Goal: Task Accomplishment & Management: Complete application form

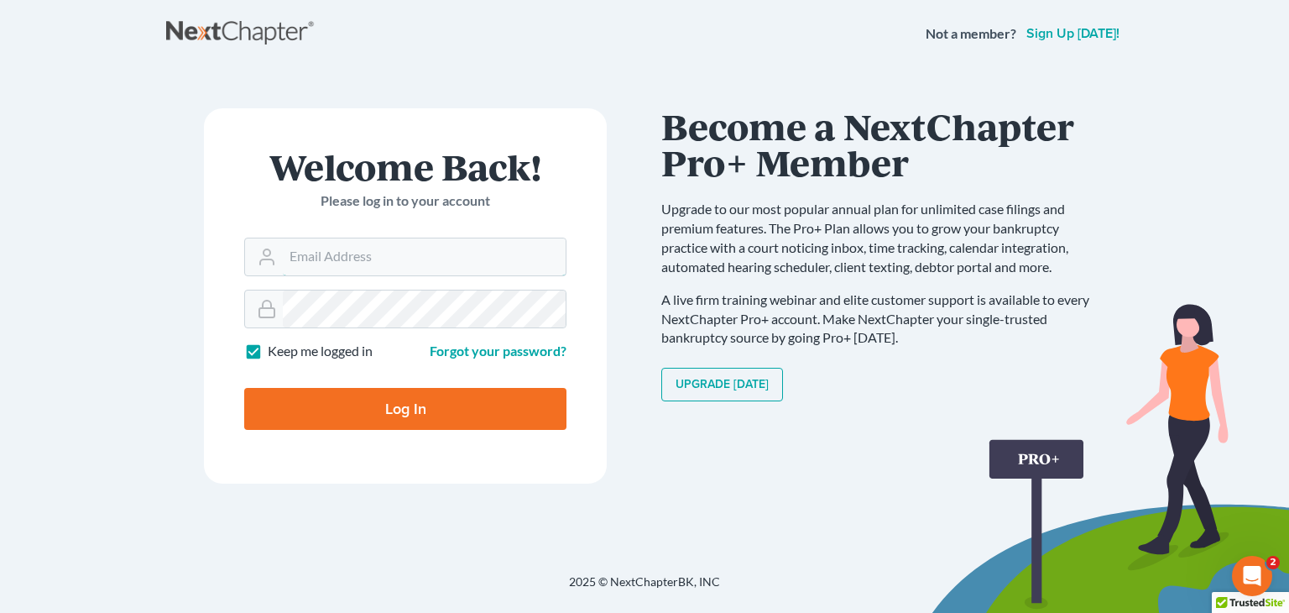
type input "[EMAIL_ADDRESS][DOMAIN_NAME]"
click at [517, 409] on input "Log In" at bounding box center [405, 409] width 322 height 42
type input "Thinking..."
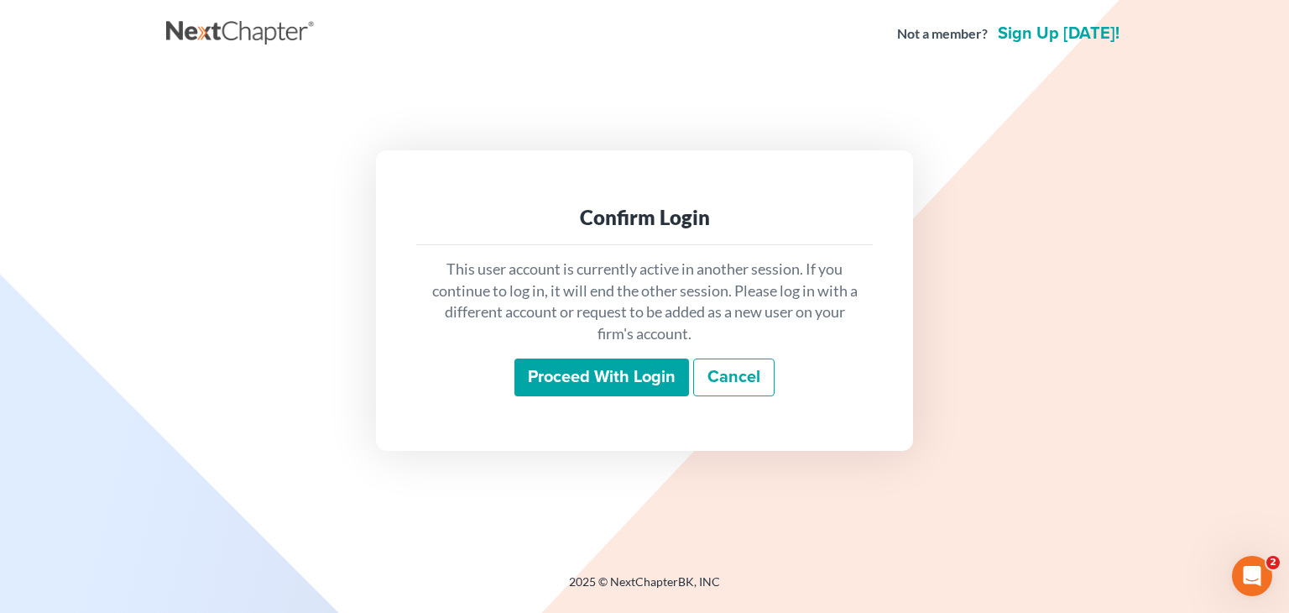
click at [557, 388] on input "Proceed with login" at bounding box center [601, 377] width 175 height 39
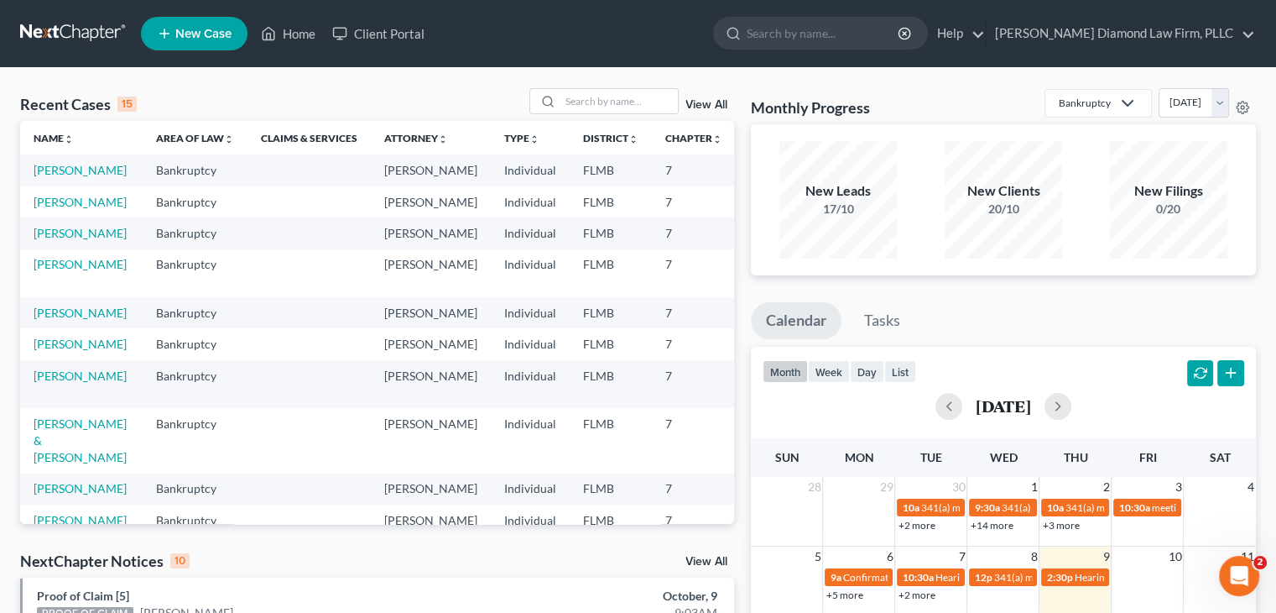
click at [220, 39] on span "New Case" at bounding box center [203, 34] width 56 height 13
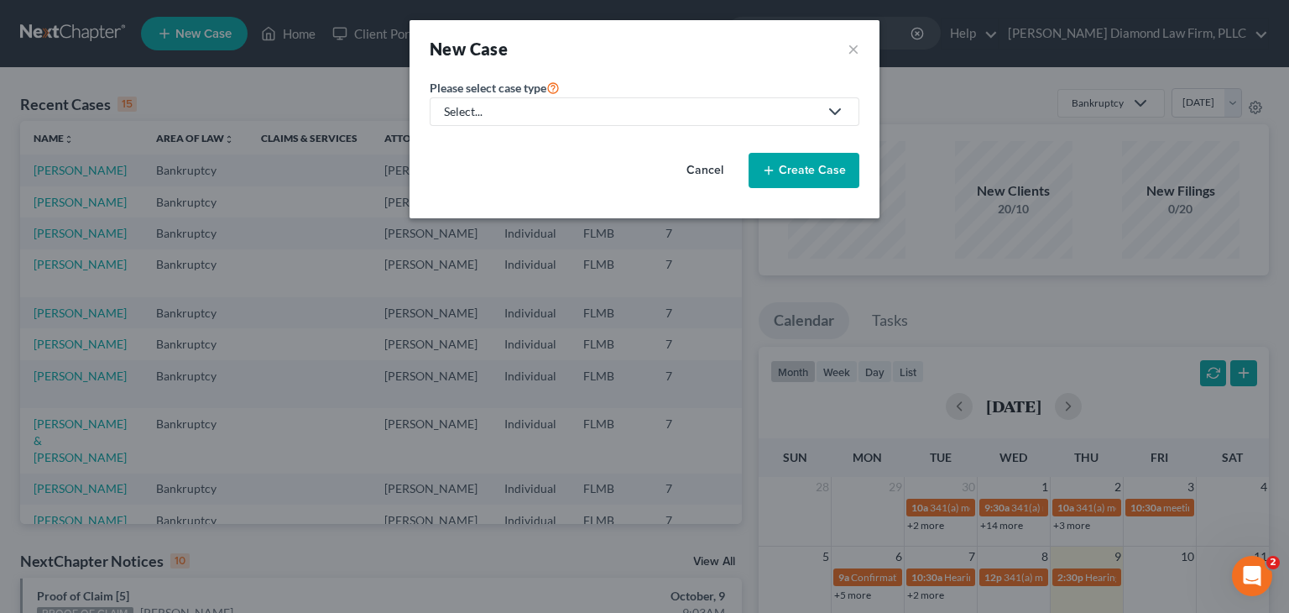
click at [499, 109] on div "Select..." at bounding box center [631, 111] width 374 height 17
click at [485, 149] on div "Bankruptcy" at bounding box center [481, 144] width 70 height 17
select select "15"
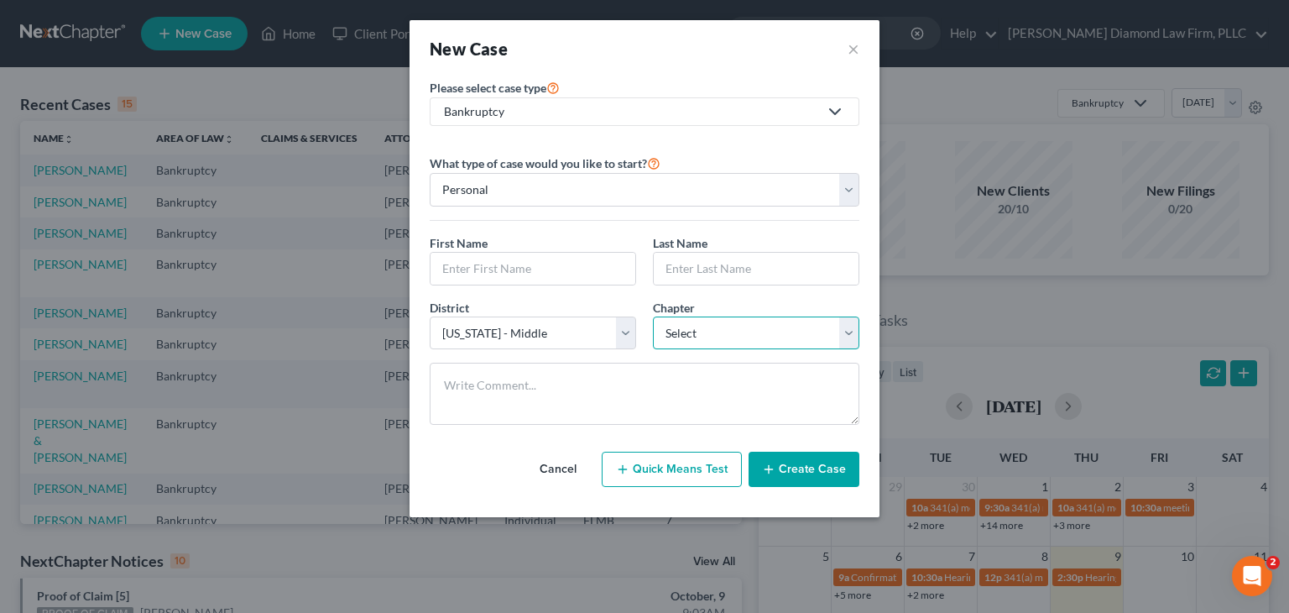
click at [698, 333] on select "Select 7 11 12 13" at bounding box center [756, 333] width 206 height 34
select select "0"
click at [653, 316] on select "Select 7 11 12 13" at bounding box center [756, 333] width 206 height 34
click at [475, 259] on input "text" at bounding box center [532, 269] width 205 height 32
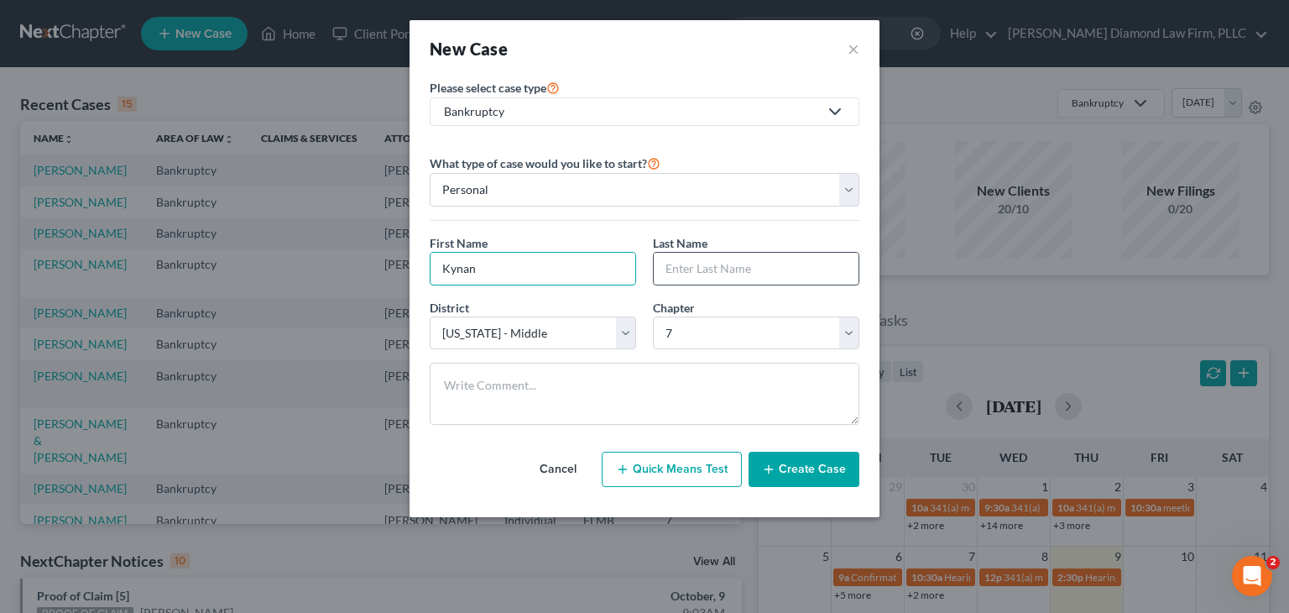
type input "Kynan"
click at [728, 267] on input "text" at bounding box center [756, 269] width 205 height 32
type input "Foerster"
click at [821, 471] on button "Create Case" at bounding box center [803, 468] width 111 height 35
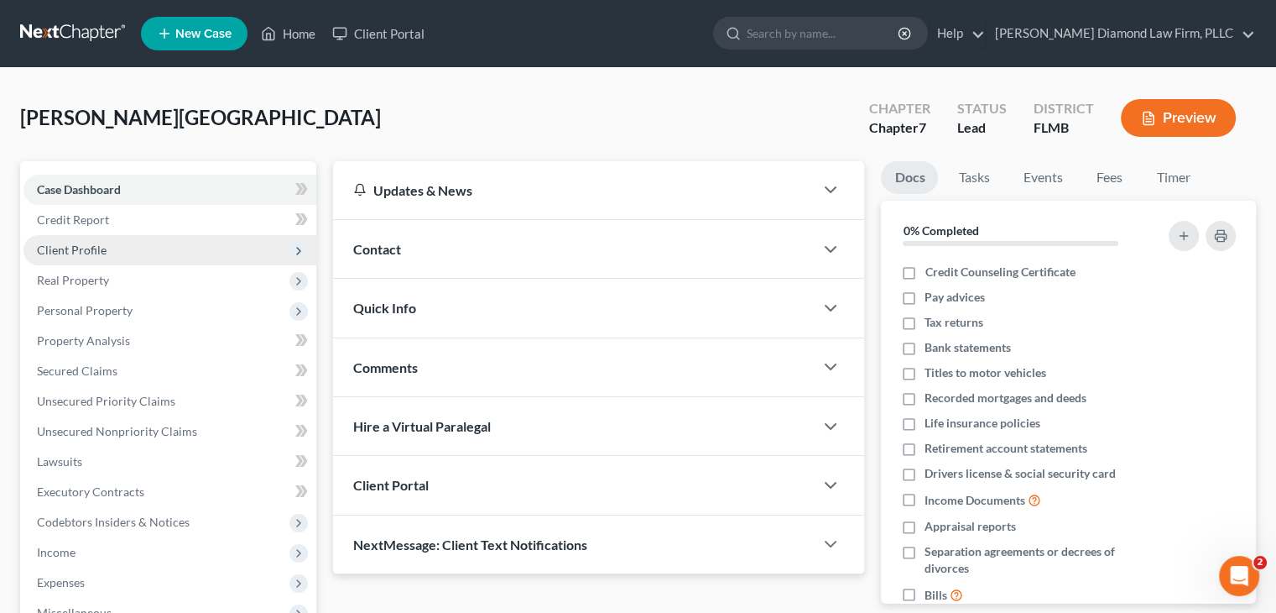
click at [164, 253] on span "Client Profile" at bounding box center [169, 250] width 293 height 30
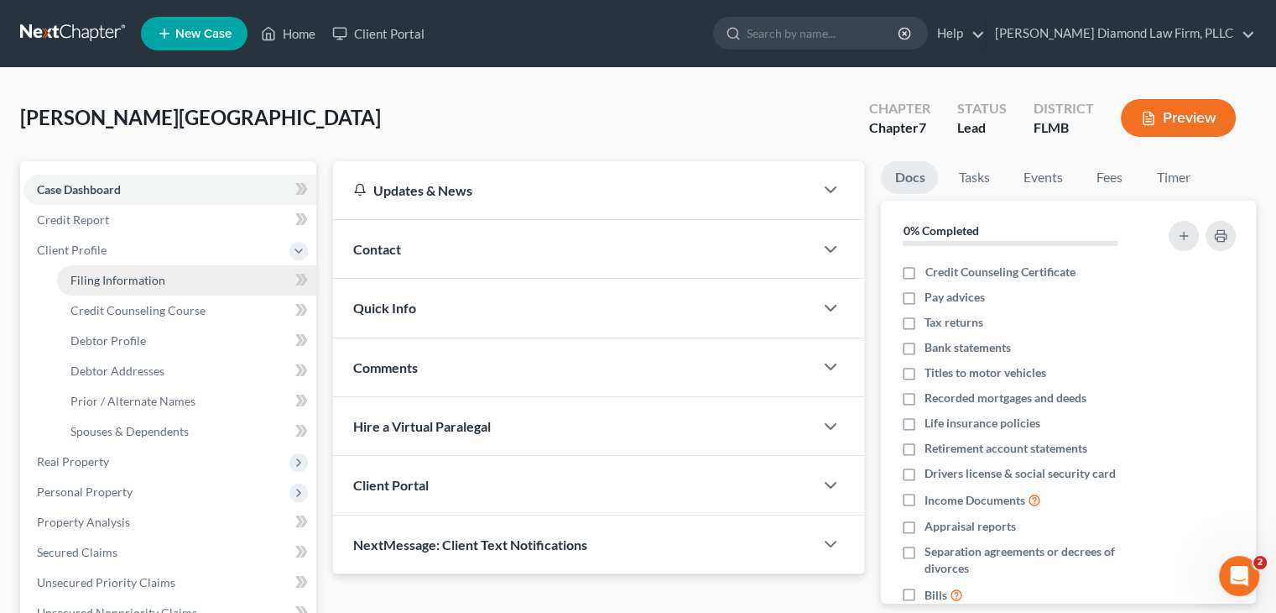
click at [122, 284] on span "Filing Information" at bounding box center [117, 280] width 95 height 14
select select "1"
select select "0"
select select "15"
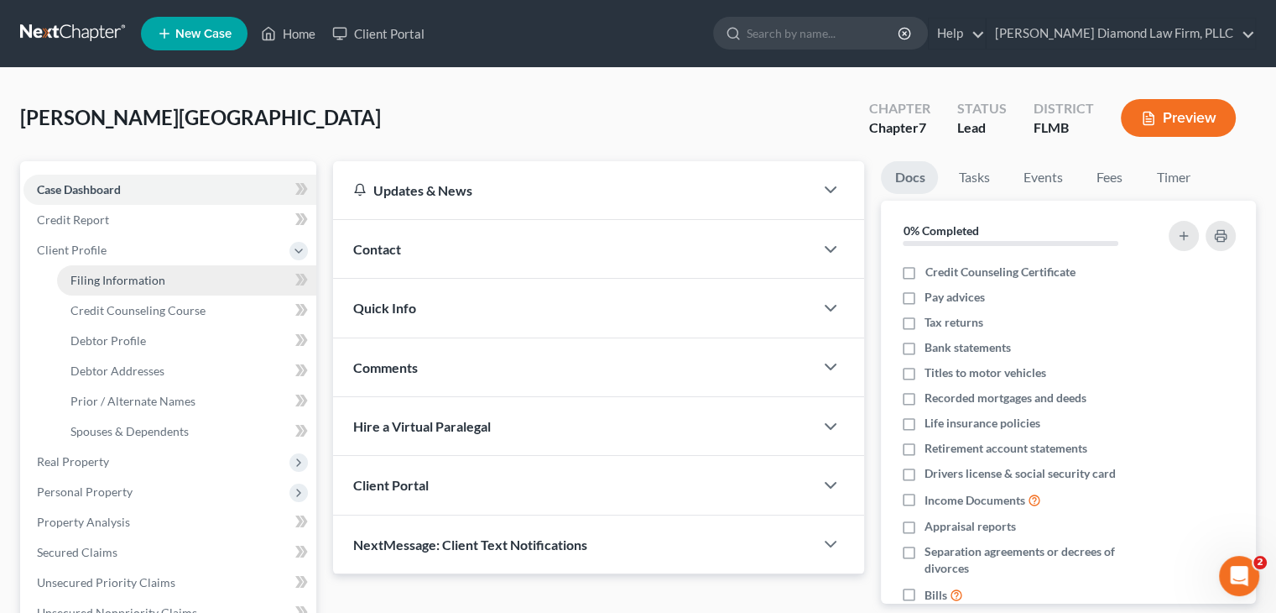
select select "9"
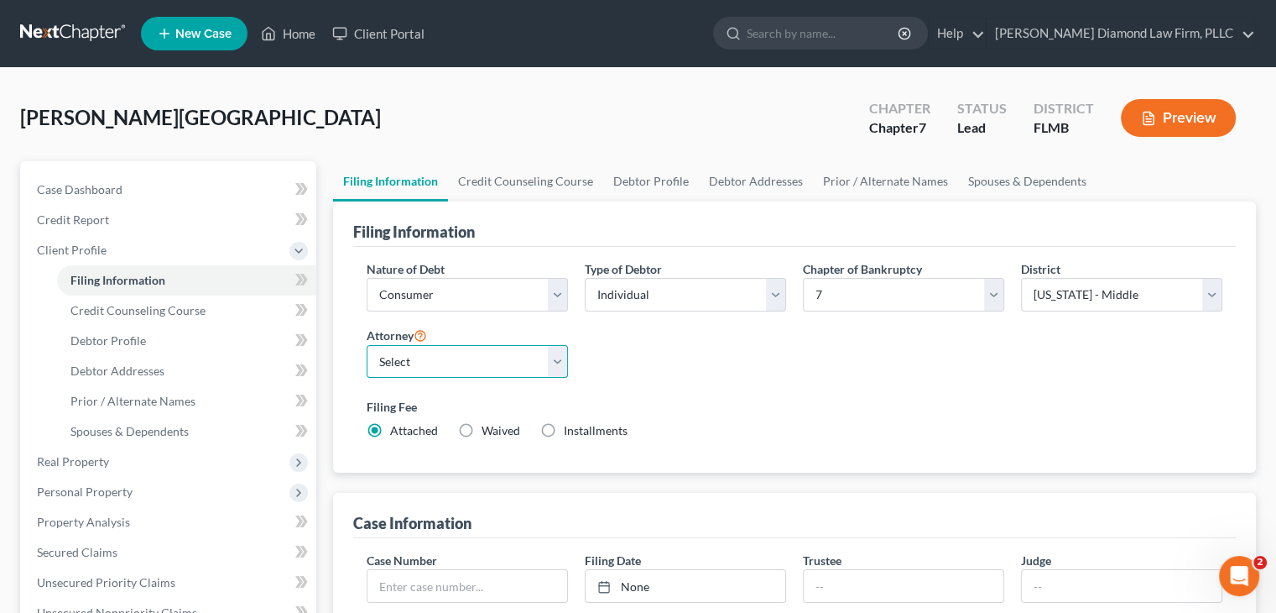
click at [427, 360] on select "Select Michael Ziegler - FLMB Michael Ziegler - FLSB Michael Ziegler - FLNB" at bounding box center [467, 362] width 201 height 34
select select "0"
click at [367, 345] on select "Select Michael Ziegler - FLMB Michael Ziegler - FLSB Michael Ziegler - FLNB" at bounding box center [467, 362] width 201 height 34
click at [669, 182] on link "Debtor Profile" at bounding box center [651, 181] width 96 height 40
select select "0"
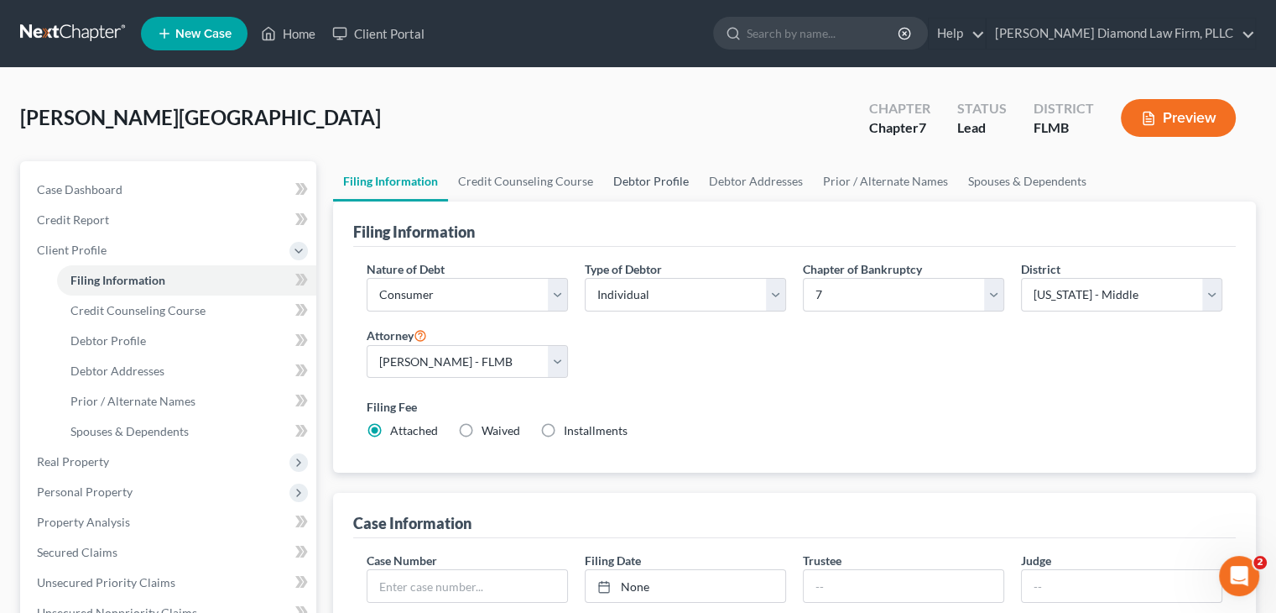
select select "0"
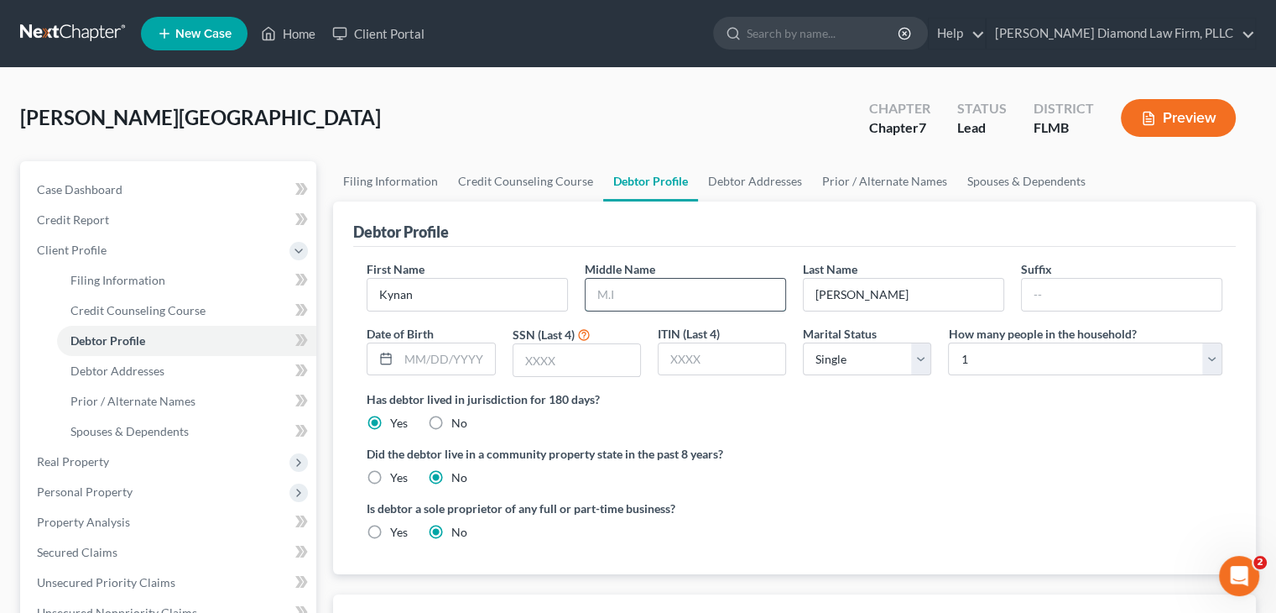
click at [681, 286] on input "text" at bounding box center [686, 295] width 200 height 32
type input "John"
click at [467, 366] on input "text" at bounding box center [447, 359] width 96 height 32
type input "09/25/1976"
click at [562, 360] on input "text" at bounding box center [577, 360] width 127 height 32
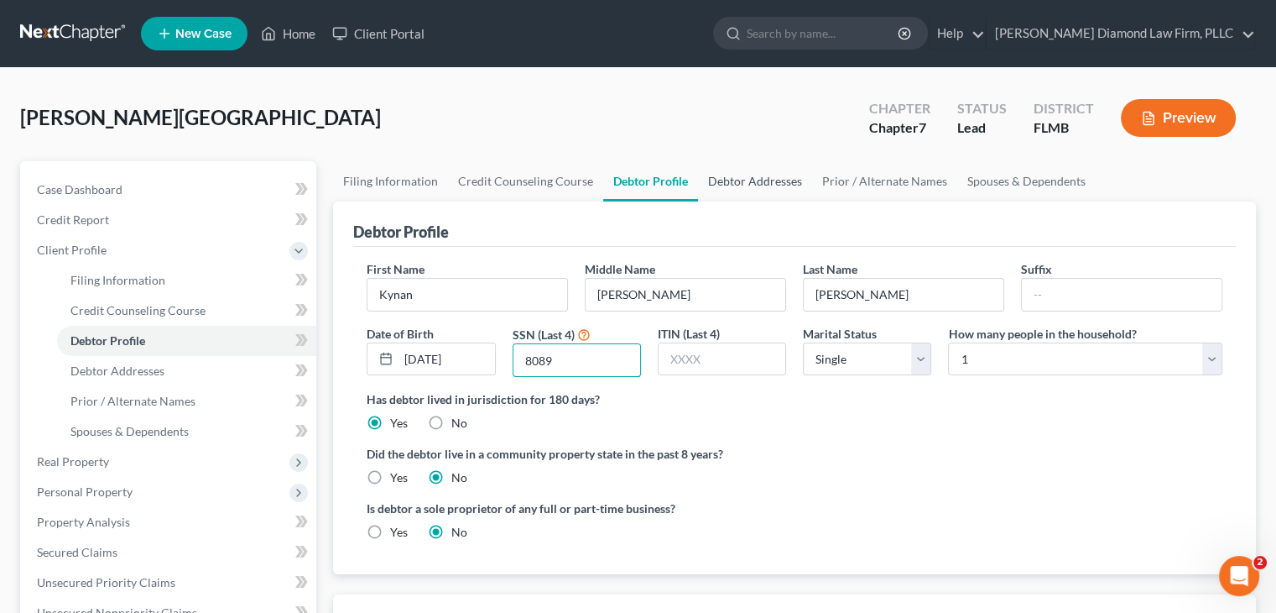
type input "8089"
click at [783, 187] on link "Debtor Addresses" at bounding box center [755, 181] width 114 height 40
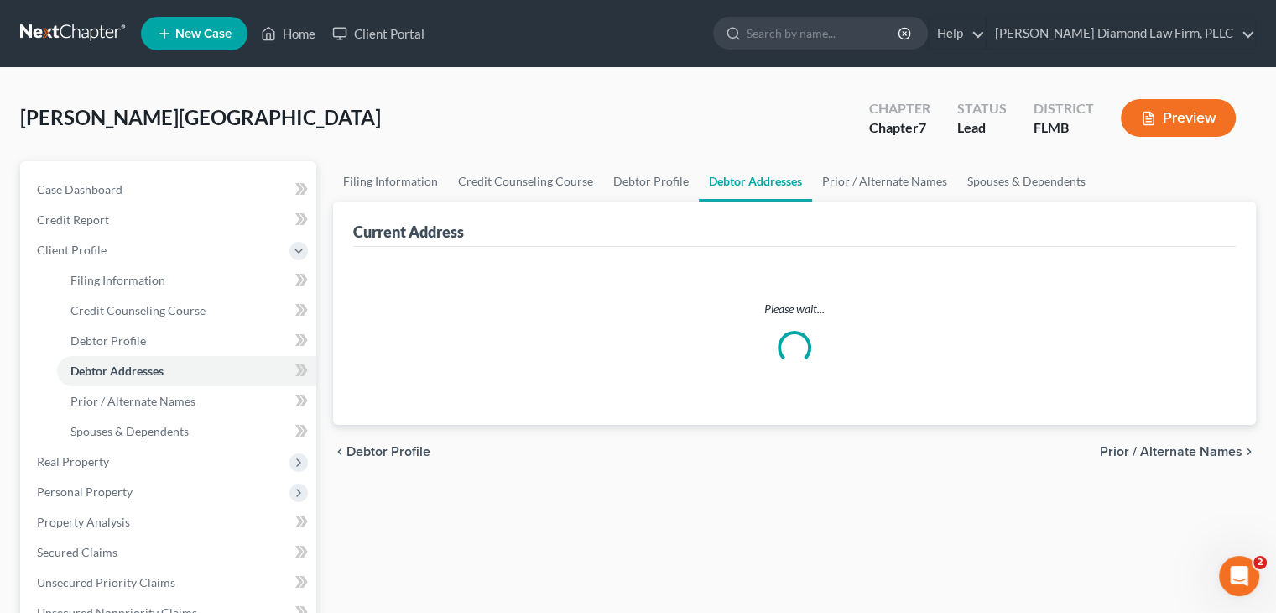
select select "0"
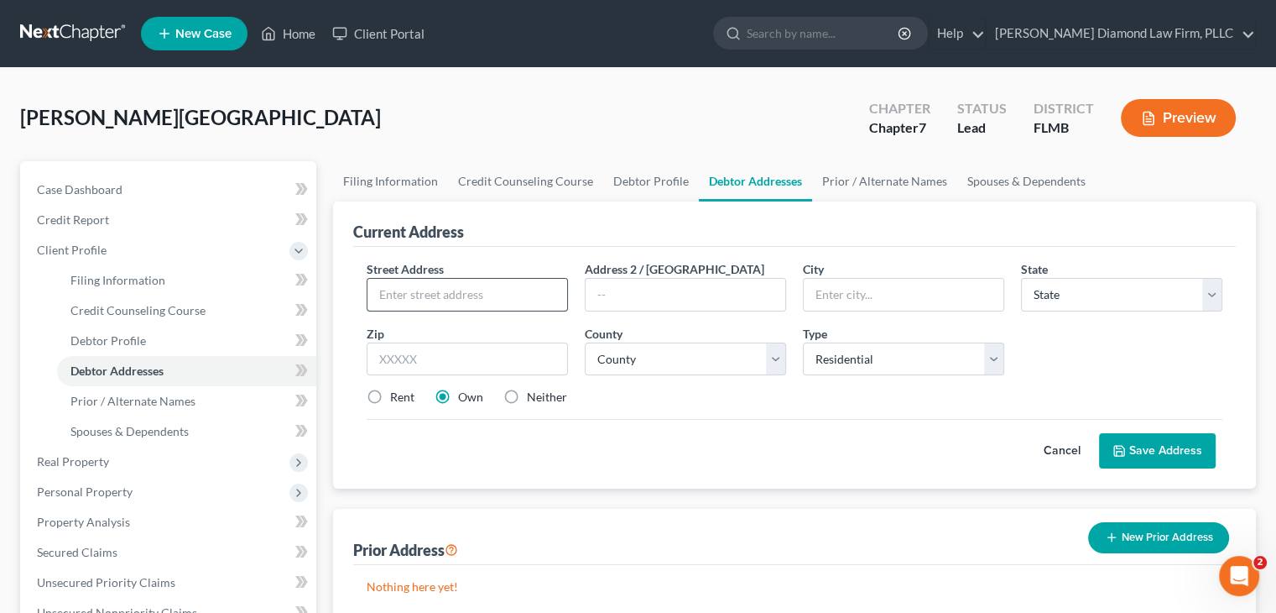
click at [490, 295] on input "text" at bounding box center [468, 295] width 200 height 32
paste input "6161 105th Ave"
type input "6161 105th Ave"
click at [816, 292] on input "text" at bounding box center [904, 295] width 200 height 32
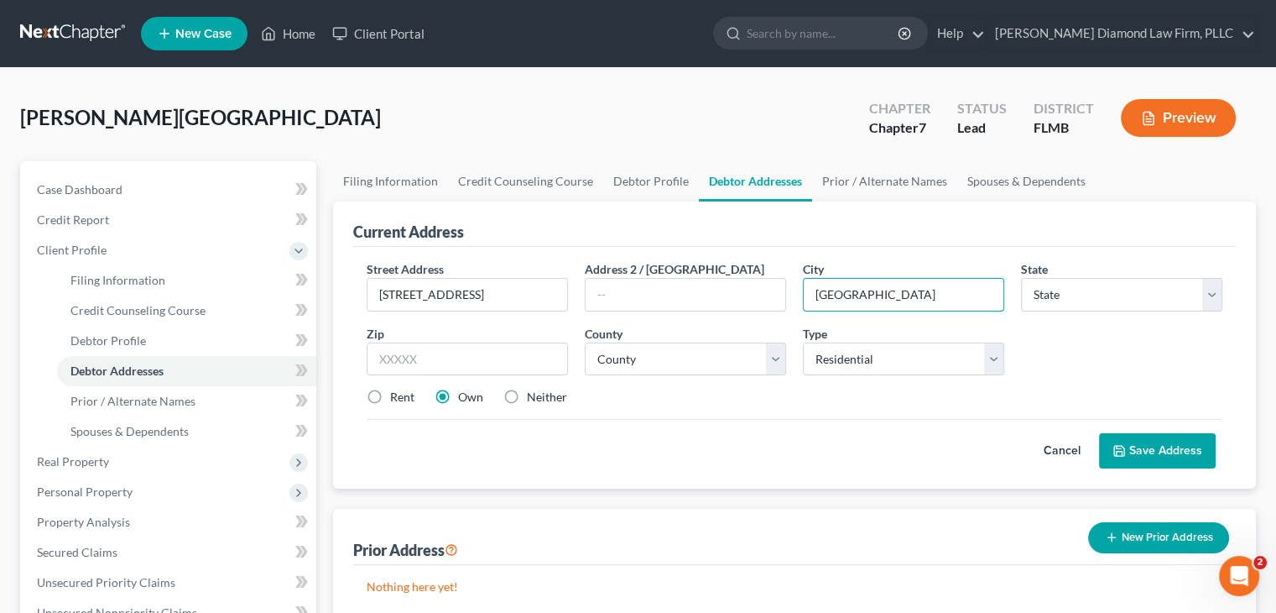
type input "Pinellas Park"
click at [1071, 300] on select "State AL AK AR AZ CA CO CT DE DC FL GA GU HI ID IL IN IA KS KY LA ME MD MA MI M…" at bounding box center [1121, 295] width 201 height 34
select select "9"
click at [1021, 278] on select "State AL AK AR AZ CA CO CT DE DC FL GA GU HI ID IL IN IA KS KY LA ME MD MA MI M…" at bounding box center [1121, 295] width 201 height 34
click at [443, 352] on input "text" at bounding box center [467, 359] width 201 height 34
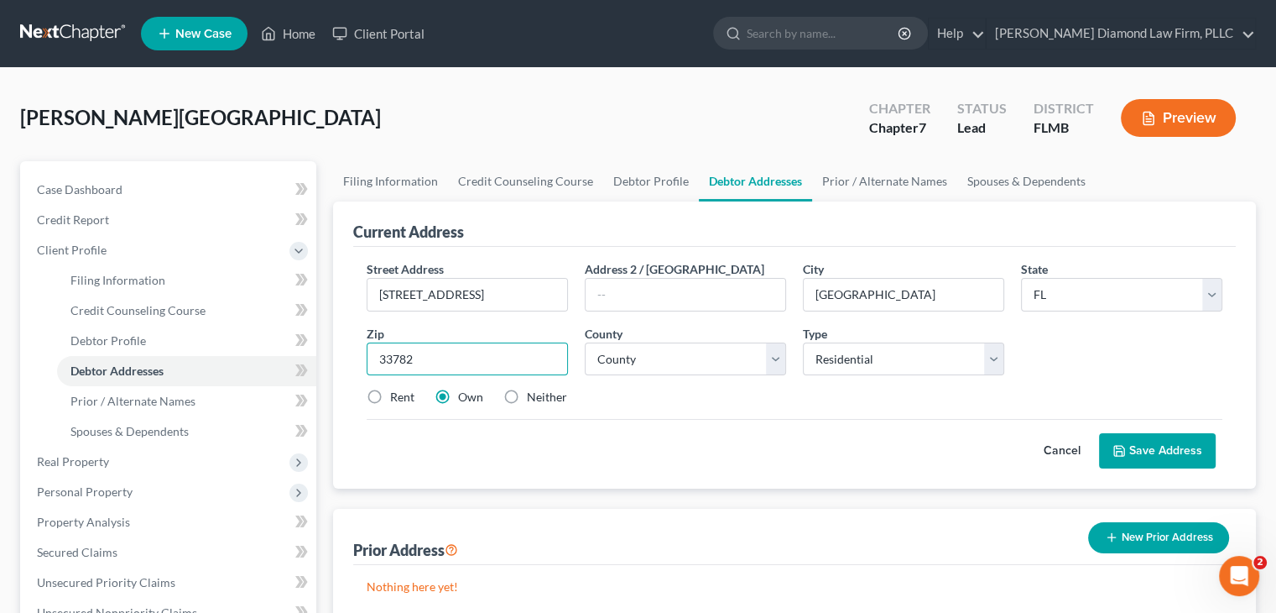
type input "33782"
click at [889, 361] on select "Select Residential Mailing Rental Business" at bounding box center [903, 359] width 201 height 34
click at [712, 357] on select "County Alachua County Baker County Bay County Bradford County Brevard County Br…" at bounding box center [685, 359] width 201 height 34
select select "51"
click at [585, 342] on select "County Alachua County Baker County Bay County Bradford County Brevard County Br…" at bounding box center [685, 359] width 201 height 34
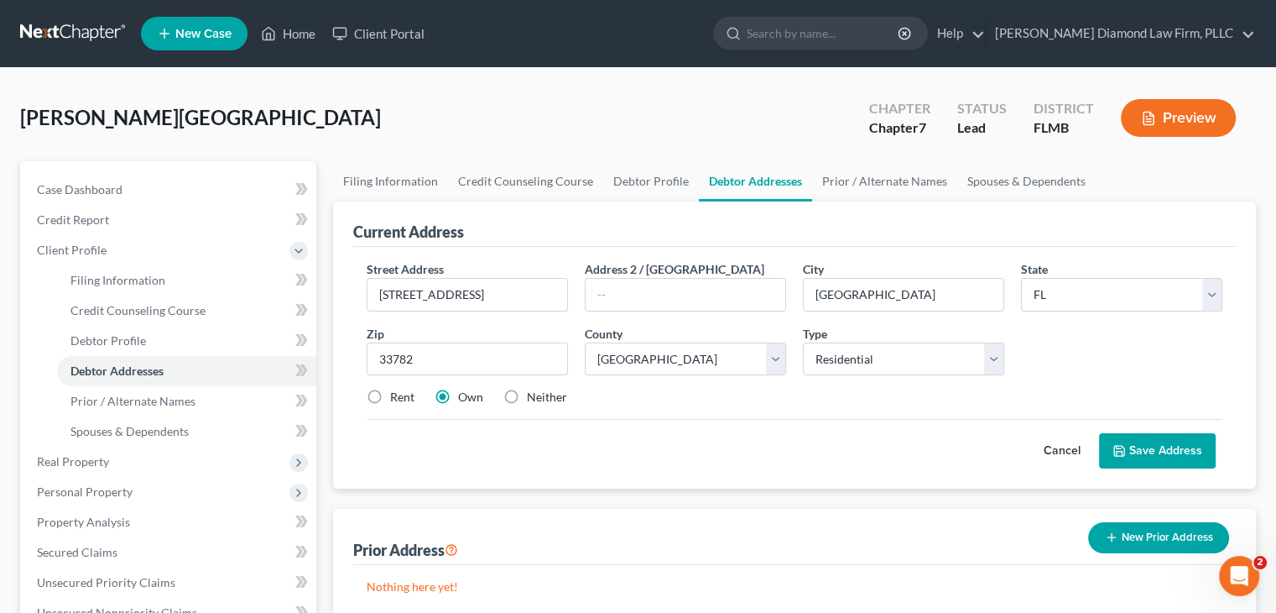
click at [1151, 443] on button "Save Address" at bounding box center [1157, 450] width 117 height 35
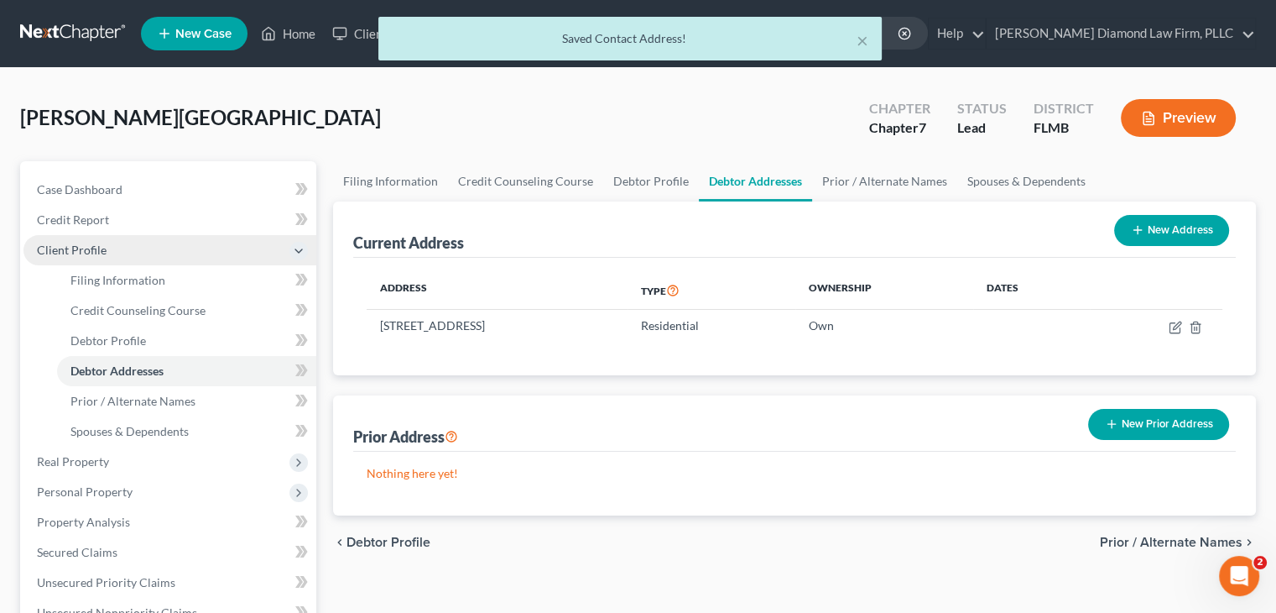
click at [98, 247] on span "Client Profile" at bounding box center [72, 250] width 70 height 14
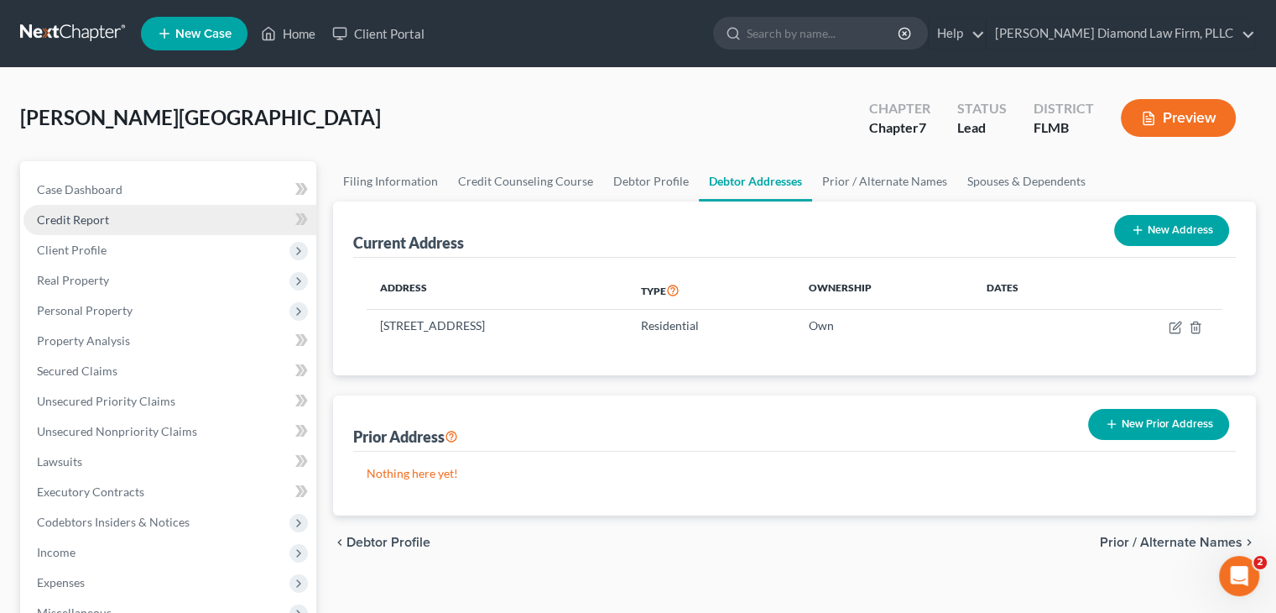
click at [110, 214] on link "Credit Report" at bounding box center [169, 220] width 293 height 30
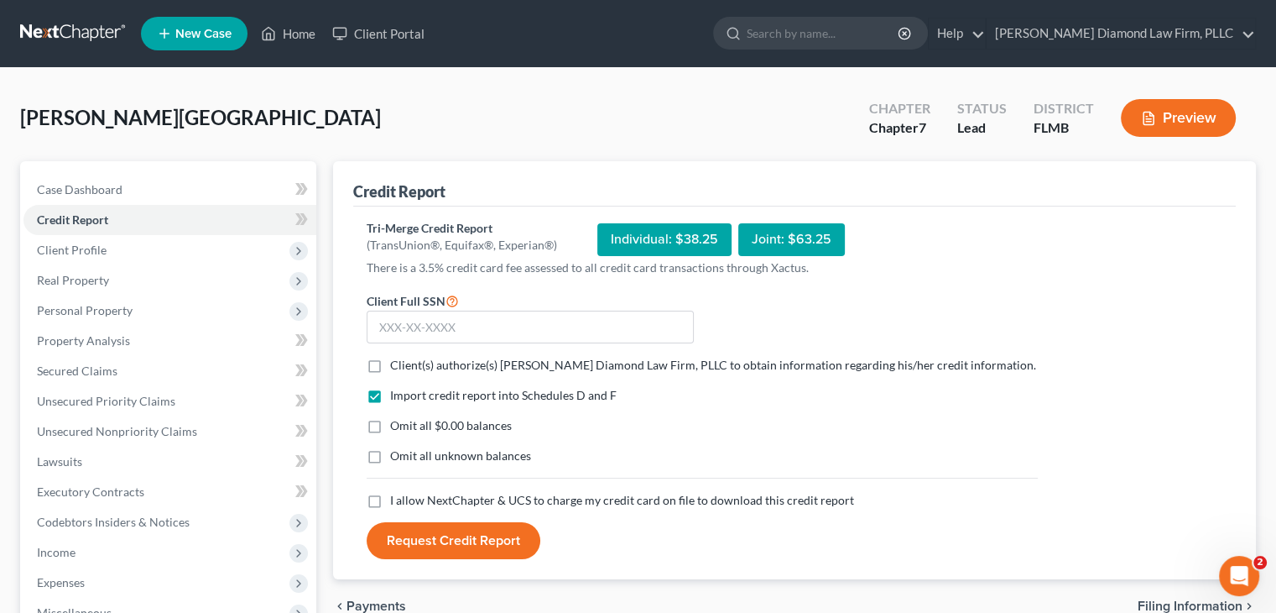
click at [390, 361] on label "Client(s) authorize(s) Ziegler Diamond Law Firm, PLLC to obtain information reg…" at bounding box center [713, 365] width 646 height 17
click at [397, 361] on input "Client(s) authorize(s) Ziegler Diamond Law Firm, PLLC to obtain information reg…" at bounding box center [402, 362] width 11 height 11
checkbox input "true"
click at [390, 492] on label "I allow NextChapter & UCS to charge my credit card on file to download this cre…" at bounding box center [622, 500] width 464 height 17
click at [397, 492] on input "I allow NextChapter & UCS to charge my credit card on file to download this cre…" at bounding box center [402, 497] width 11 height 11
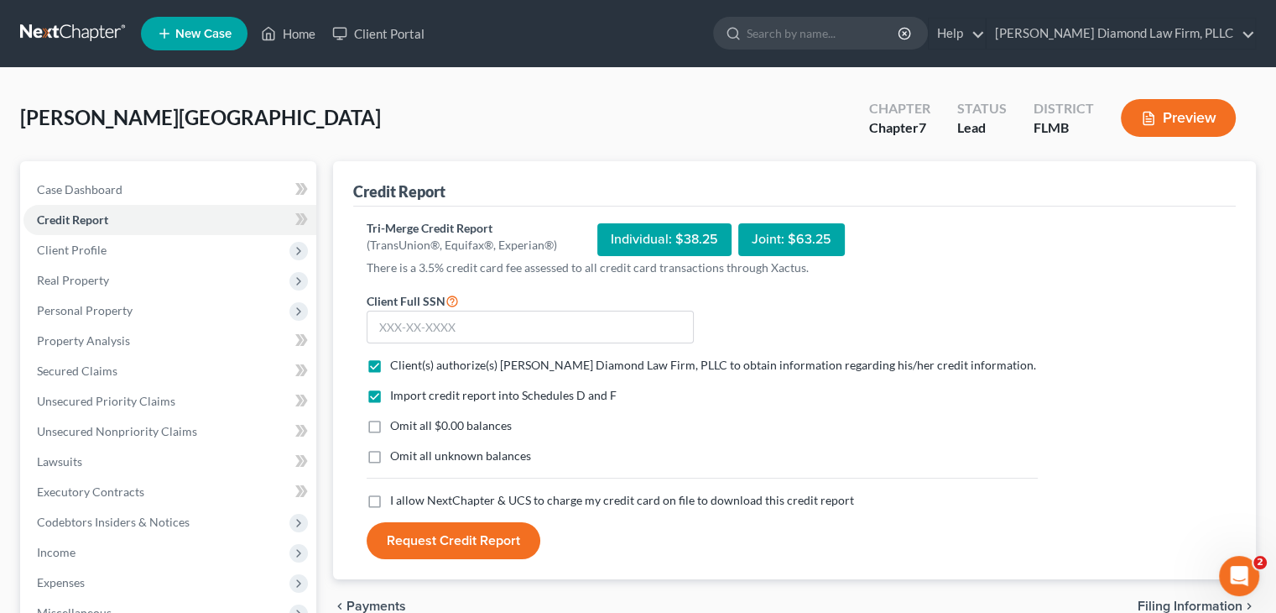
checkbox input "true"
drag, startPoint x: 507, startPoint y: 326, endPoint x: 529, endPoint y: 313, distance: 25.6
click at [507, 326] on input "text" at bounding box center [530, 327] width 327 height 34
type input "383-82-8089"
click at [497, 545] on button "Request Credit Report" at bounding box center [454, 540] width 174 height 37
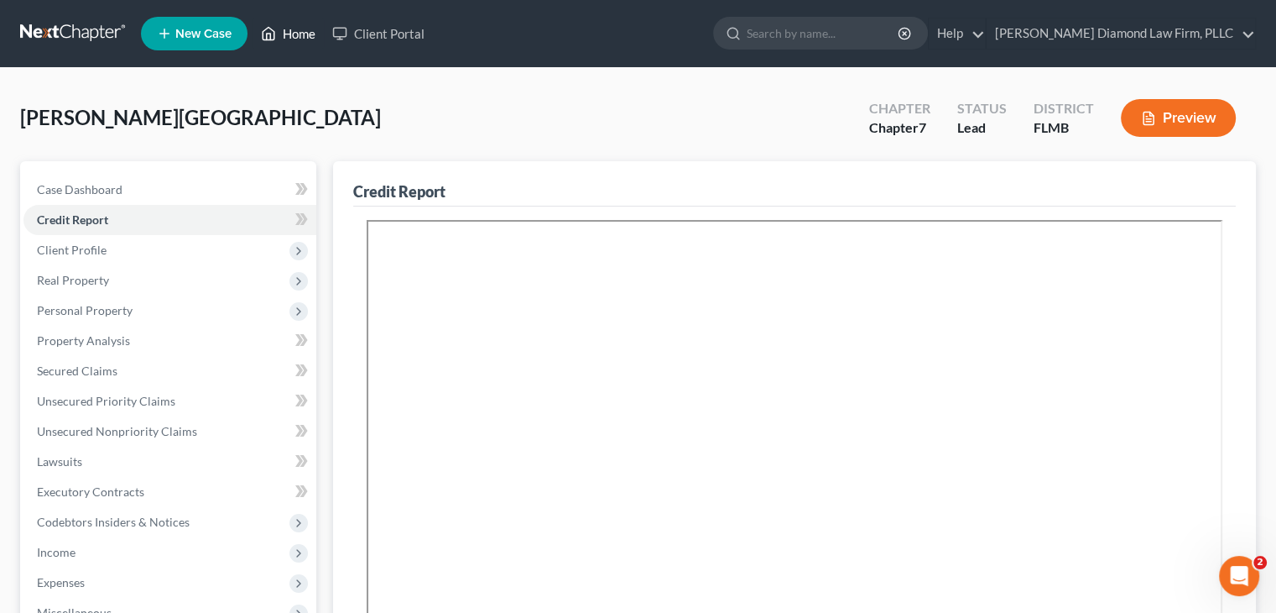
click at [299, 31] on link "Home" at bounding box center [288, 33] width 71 height 30
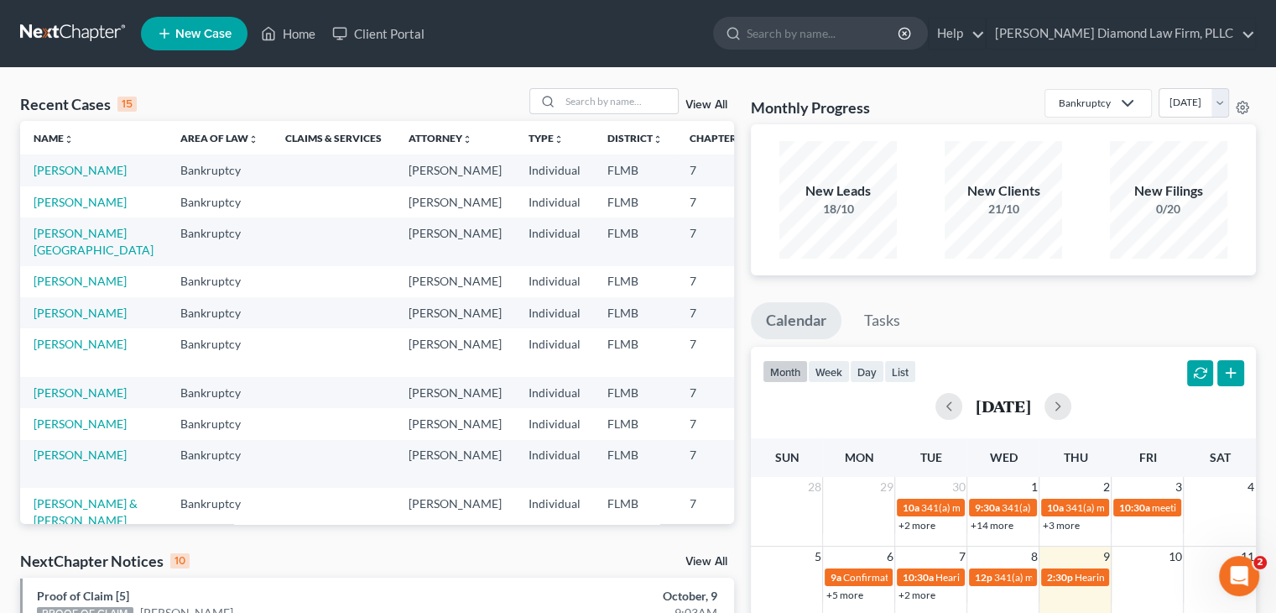
click at [181, 34] on span "New Case" at bounding box center [203, 34] width 56 height 13
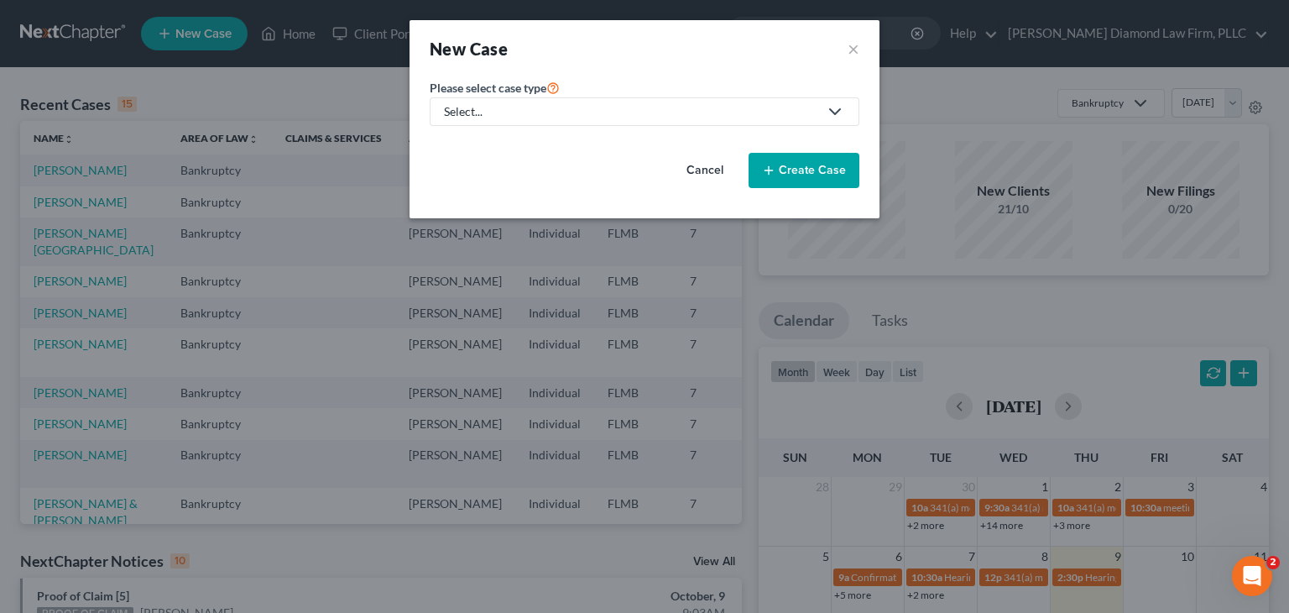
click at [501, 111] on div "Select..." at bounding box center [631, 111] width 374 height 17
click at [498, 143] on div "Bankruptcy" at bounding box center [481, 144] width 70 height 17
select select "15"
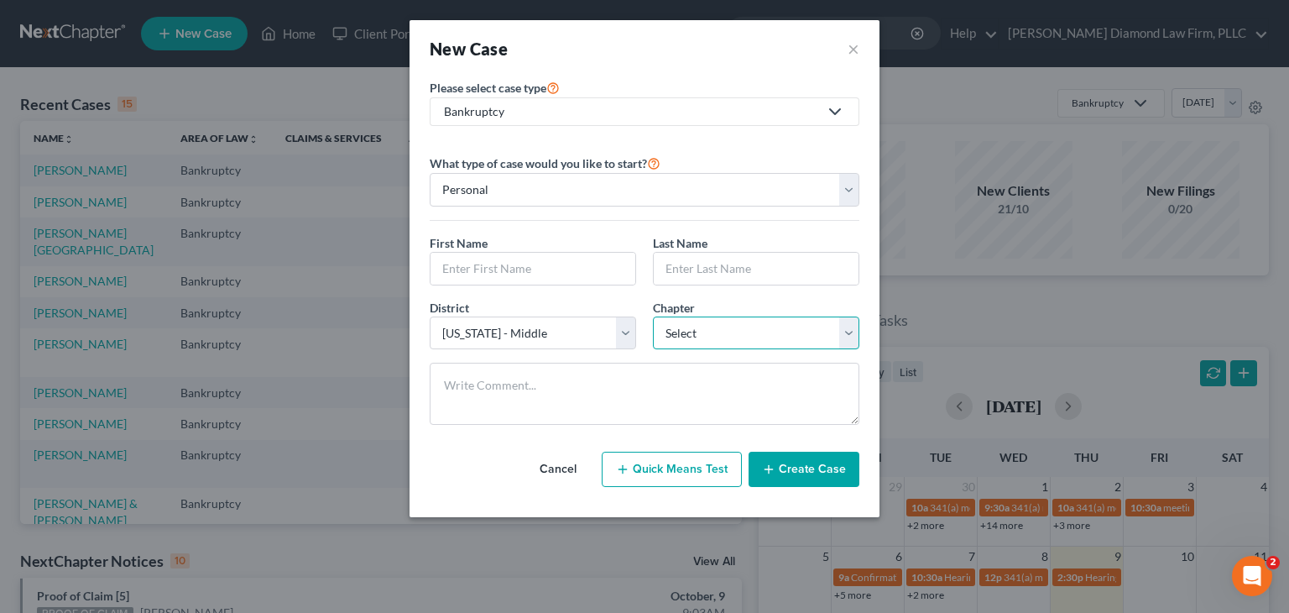
click at [706, 332] on select "Select 7 11 12 13" at bounding box center [756, 333] width 206 height 34
select select "0"
click at [653, 316] on select "Select 7 11 12 13" at bounding box center [756, 333] width 206 height 34
click at [524, 271] on input "text" at bounding box center [532, 269] width 205 height 32
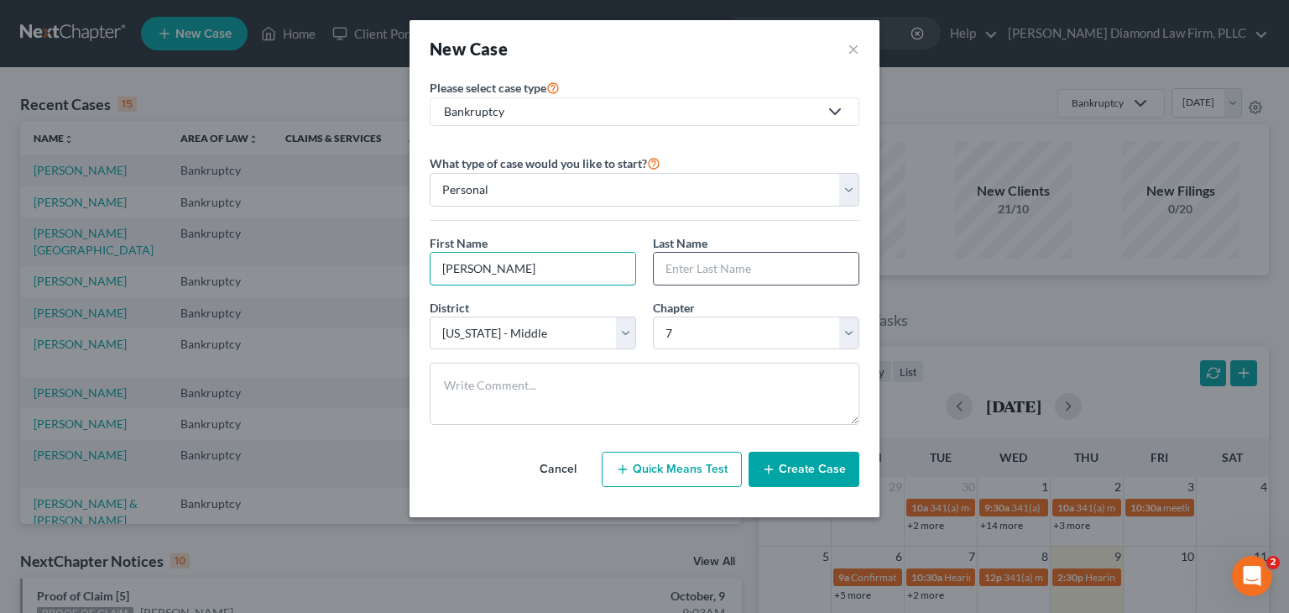
type input "Kimberly"
click at [717, 265] on input "text" at bounding box center [756, 269] width 205 height 32
type input "Sharp"
click at [782, 469] on button "Create Case" at bounding box center [803, 468] width 111 height 35
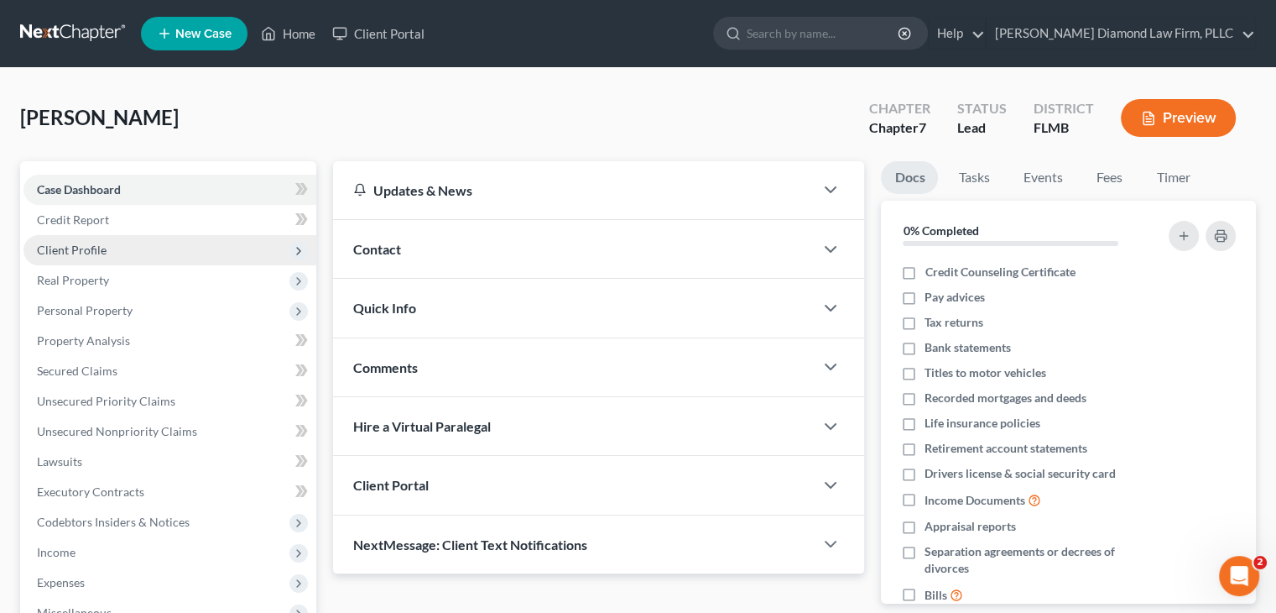
click at [99, 244] on span "Client Profile" at bounding box center [72, 250] width 70 height 14
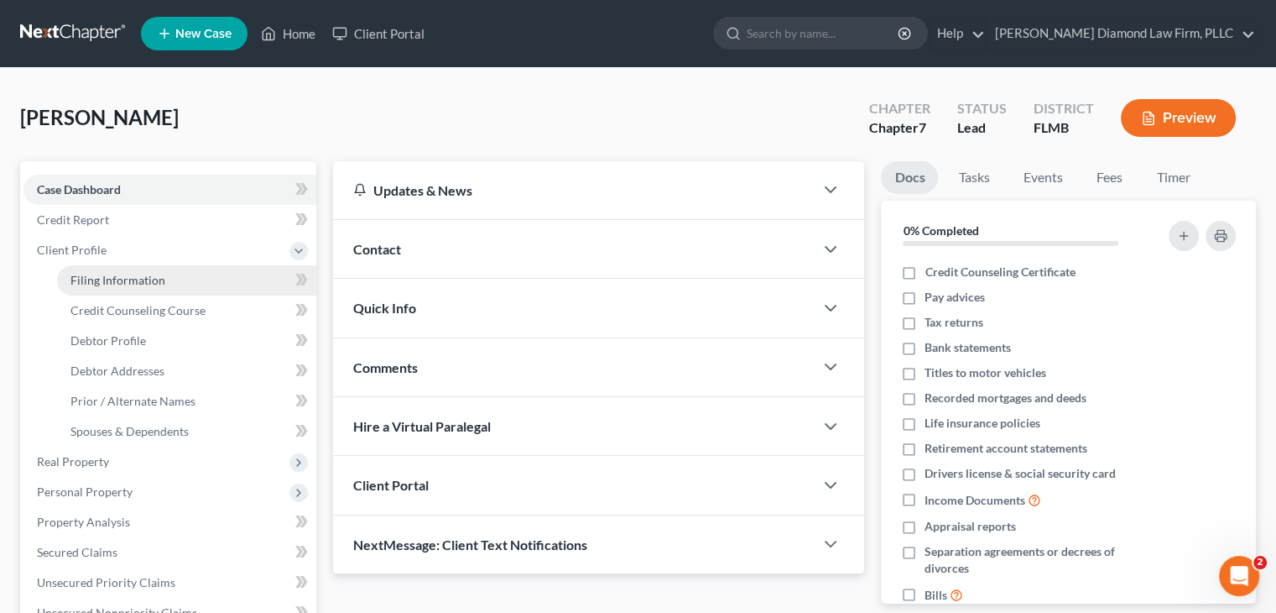
click at [103, 278] on span "Filing Information" at bounding box center [117, 280] width 95 height 14
select select "1"
select select "0"
select select "15"
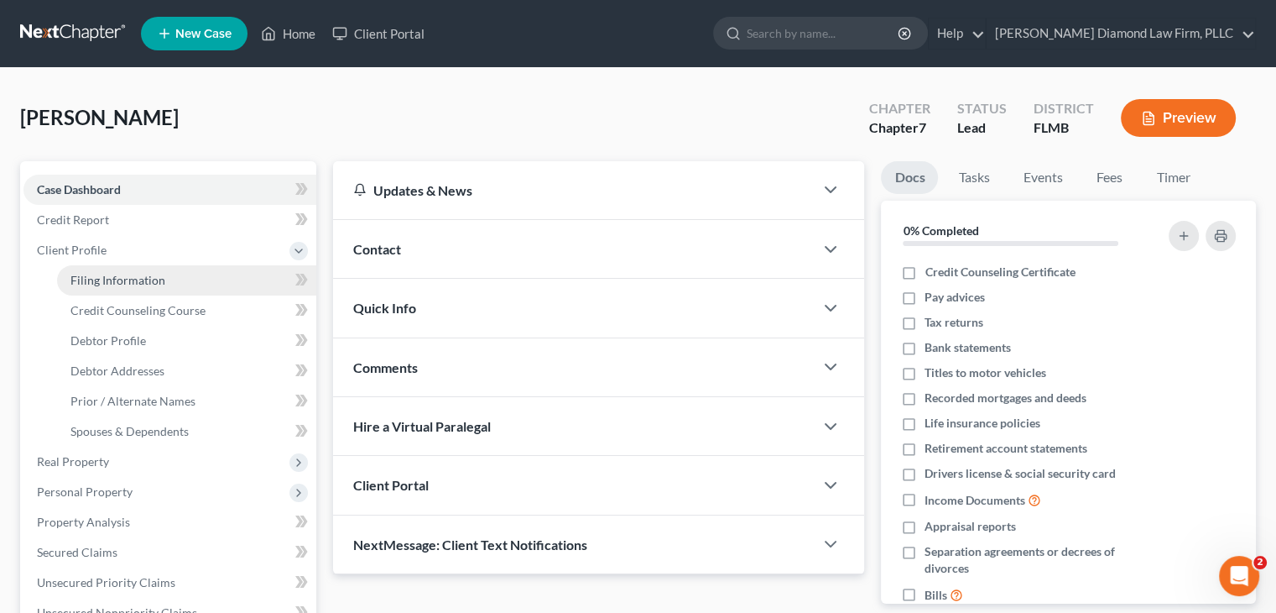
select select "9"
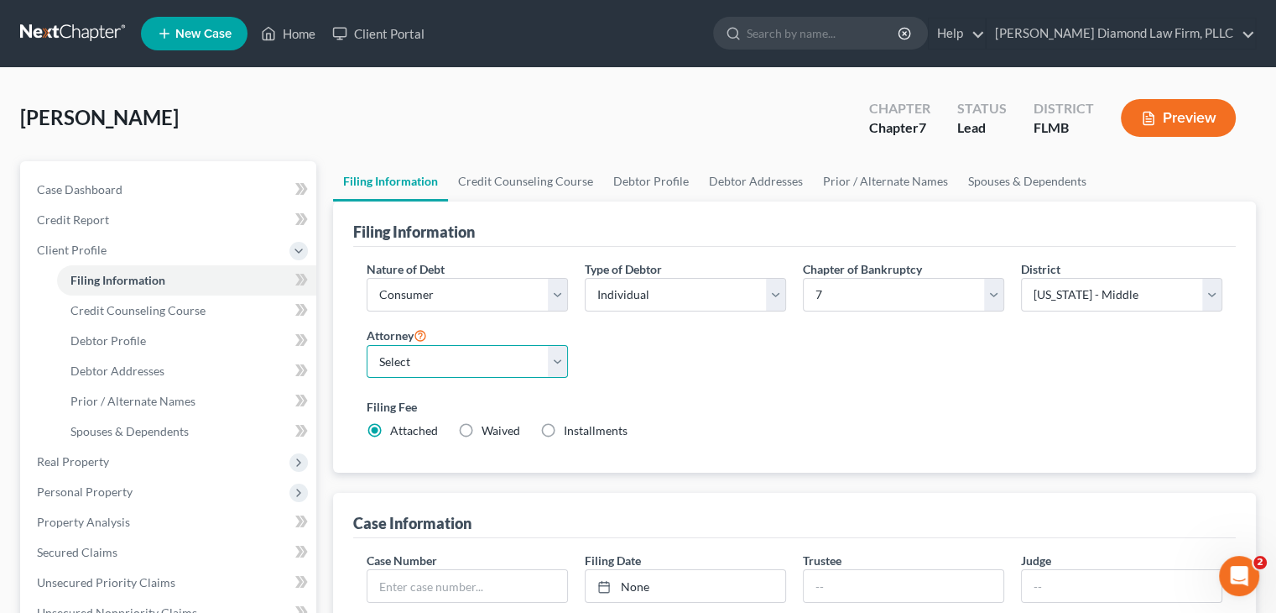
click at [404, 369] on select "Select Michael Ziegler - FLMB Michael Ziegler - FLSB Michael Ziegler - FLNB" at bounding box center [467, 362] width 201 height 34
select select "0"
click at [367, 345] on select "Select Michael Ziegler - FLMB Michael Ziegler - FLSB Michael Ziegler - FLNB" at bounding box center [467, 362] width 201 height 34
click at [657, 178] on link "Debtor Profile" at bounding box center [651, 181] width 96 height 40
select select "0"
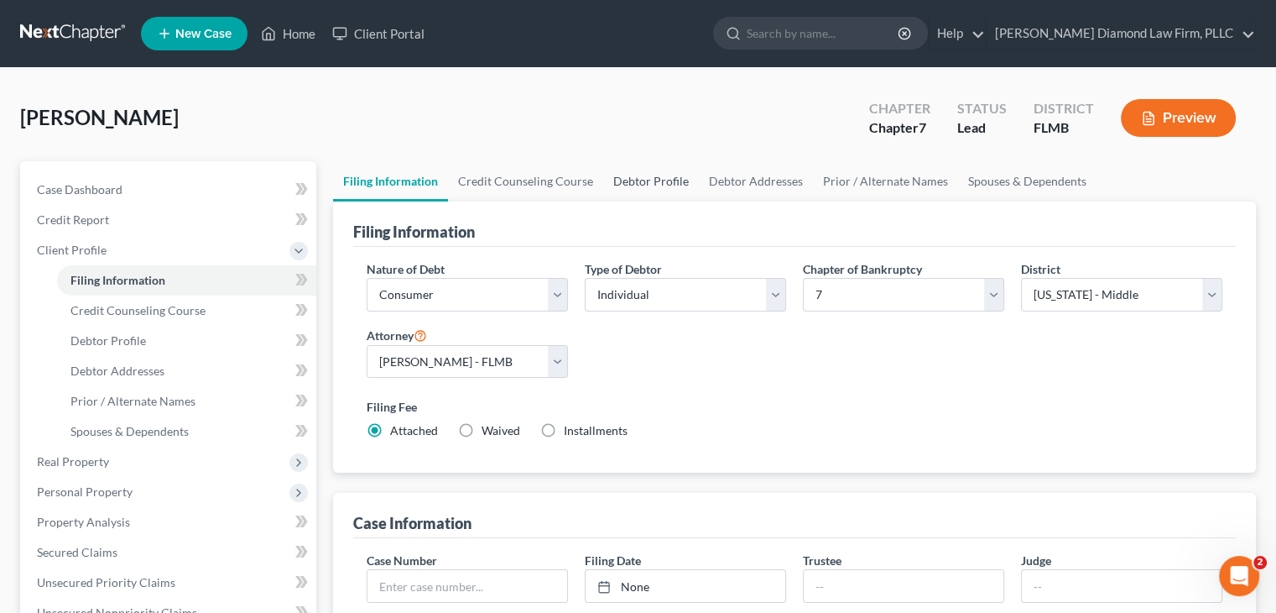
select select "0"
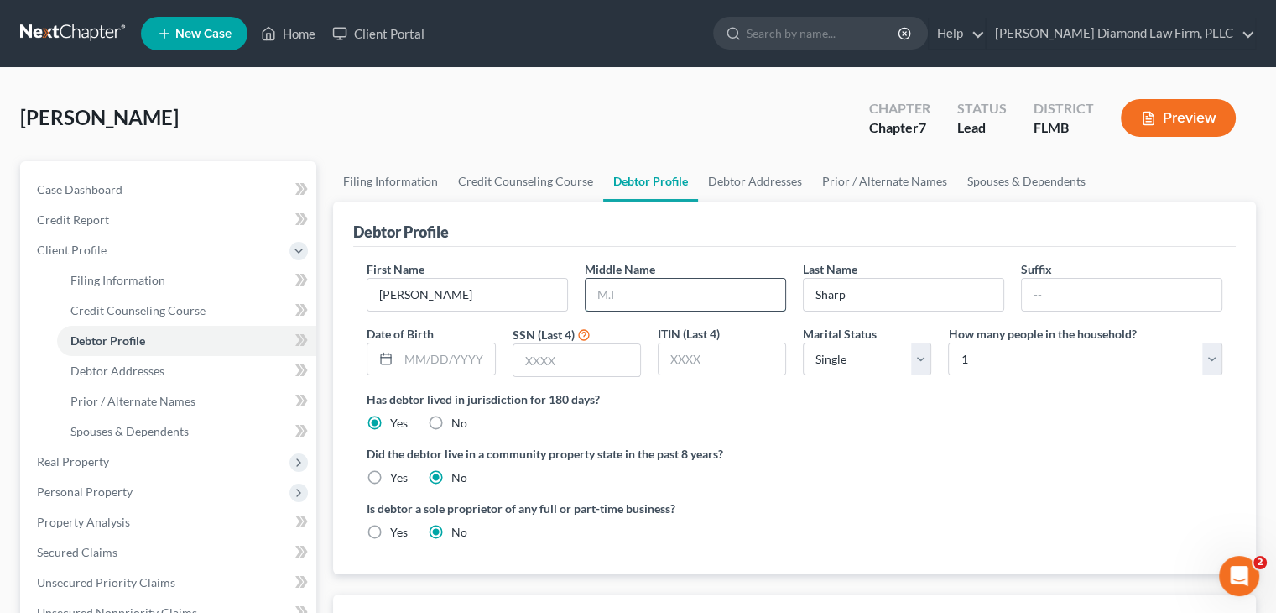
click at [644, 303] on input "text" at bounding box center [686, 295] width 200 height 32
type input "N"
click at [434, 353] on input "text" at bounding box center [447, 359] width 96 height 32
type input "11/21/1979"
click at [540, 368] on input "text" at bounding box center [577, 360] width 127 height 32
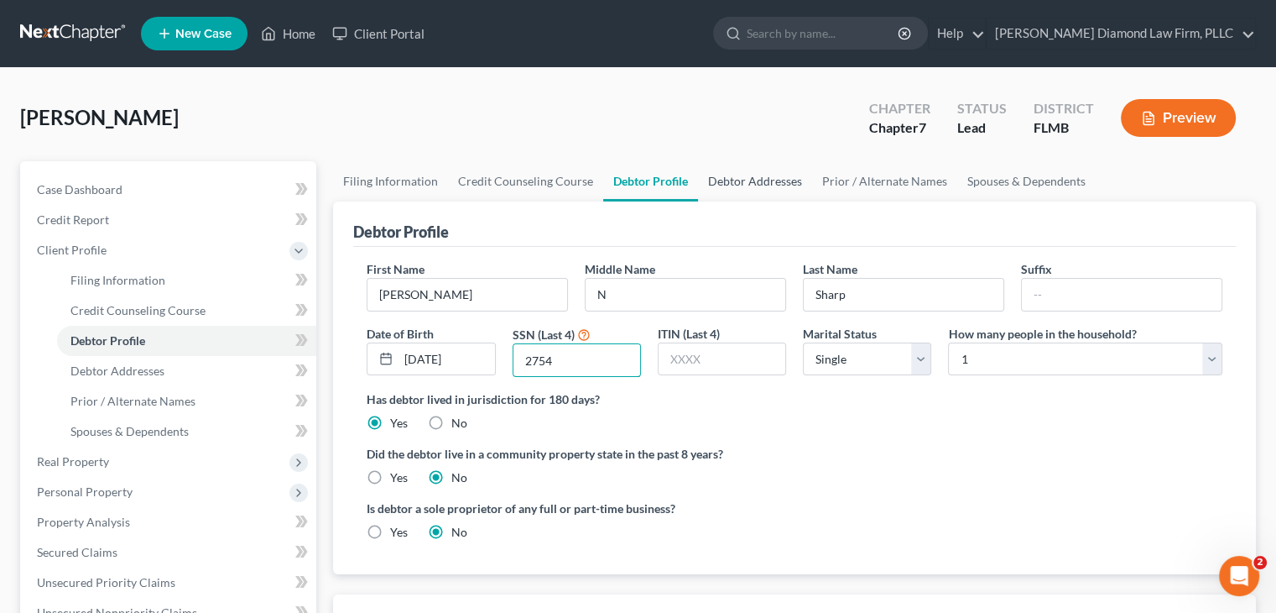
type input "2754"
click at [779, 178] on link "Debtor Addresses" at bounding box center [755, 181] width 114 height 40
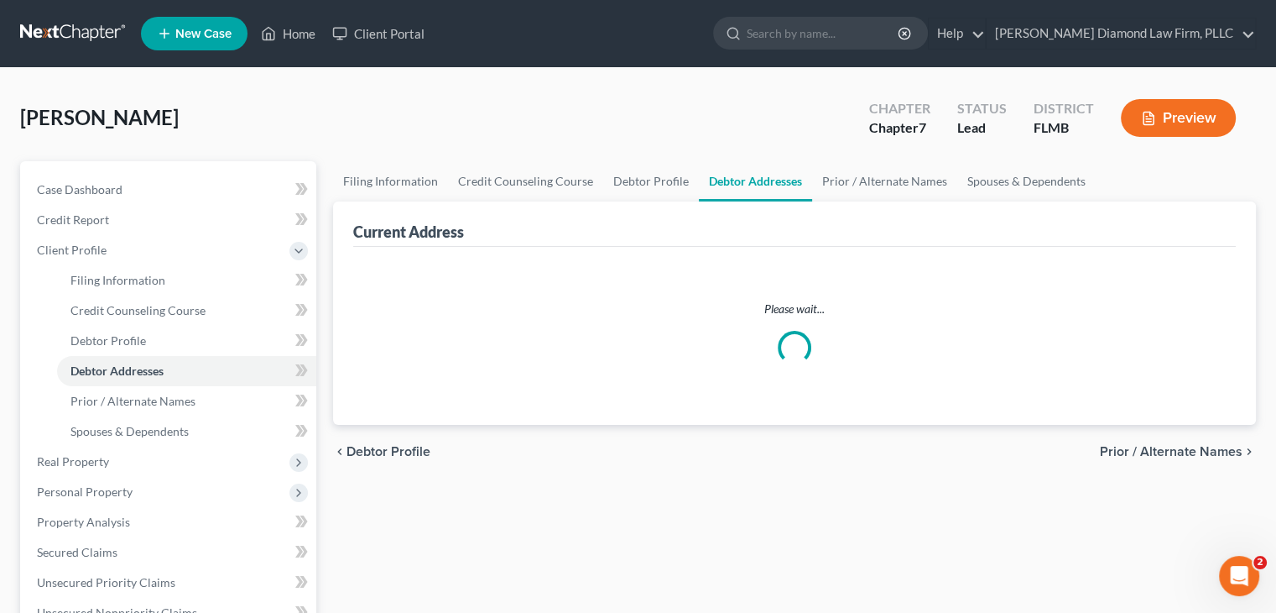
select select "0"
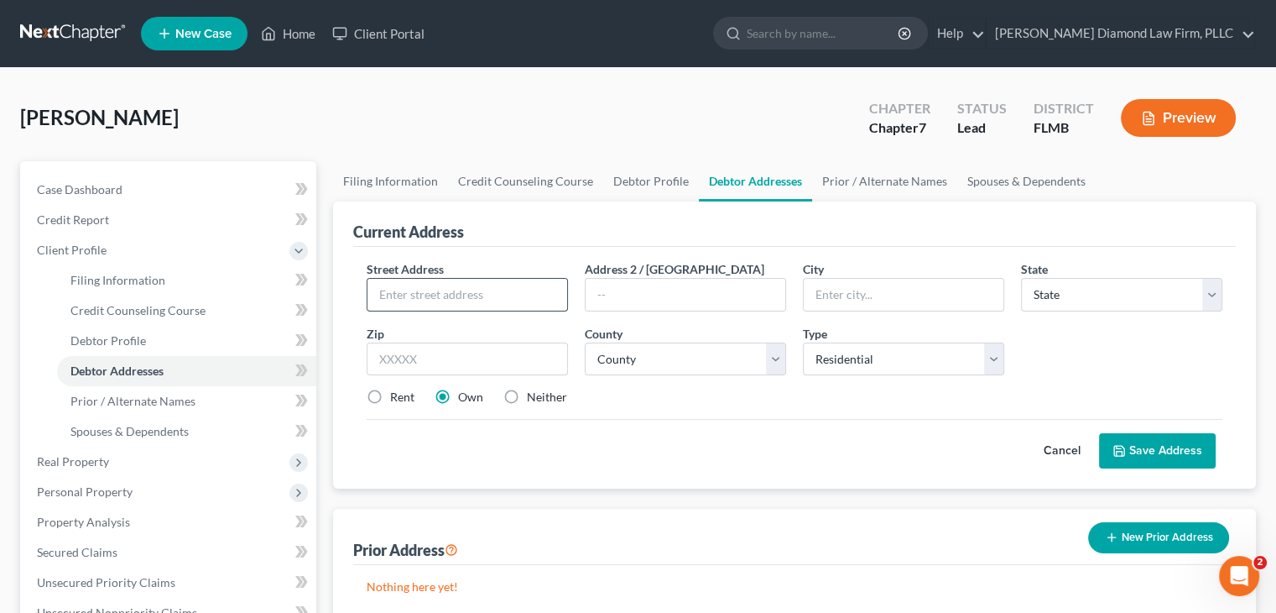
click at [437, 297] on input "text" at bounding box center [468, 295] width 200 height 32
paste input "37117 Foxrun Pl"
type input "37117 Foxrun Pl"
click at [827, 290] on input "text" at bounding box center [904, 295] width 200 height 32
paste input "Zephyrhills"
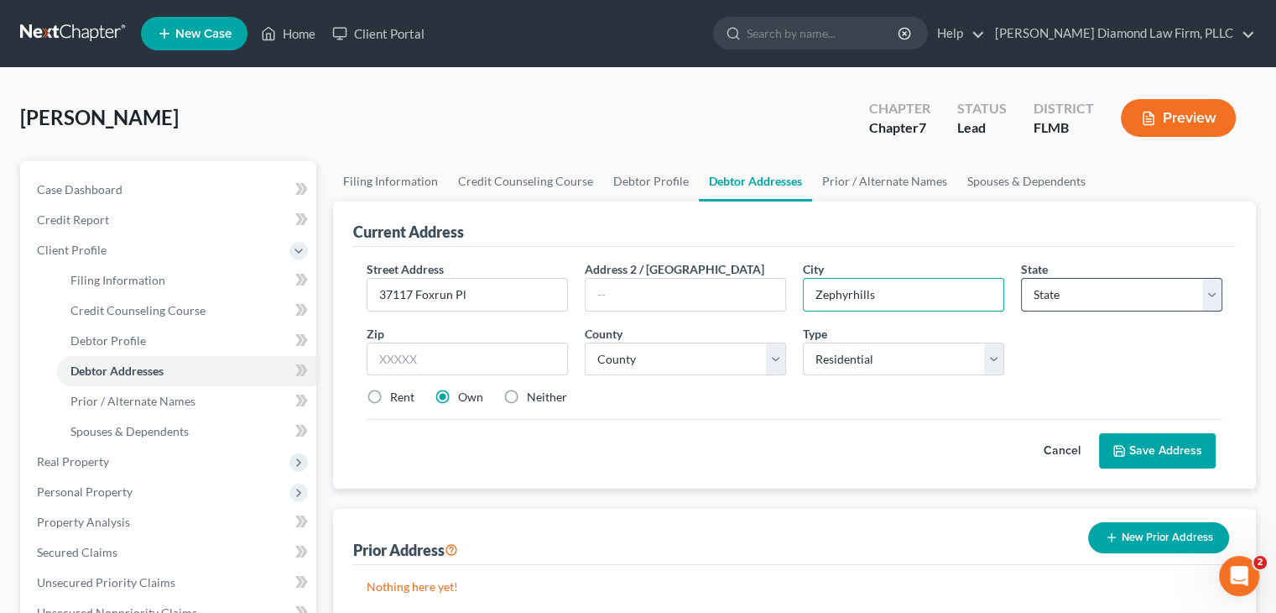
type input "Zephyrhills"
click at [1071, 286] on select "State AL AK AR AZ CA CO CT DE DC FL GA GU HI ID IL IN IA KS KY LA ME MD MA MI M…" at bounding box center [1121, 295] width 201 height 34
select select "9"
click at [1021, 278] on select "State AL AK AR AZ CA CO CT DE DC FL GA GU HI ID IL IN IA KS KY LA ME MD MA MI M…" at bounding box center [1121, 295] width 201 height 34
click at [482, 356] on input "text" at bounding box center [467, 359] width 201 height 34
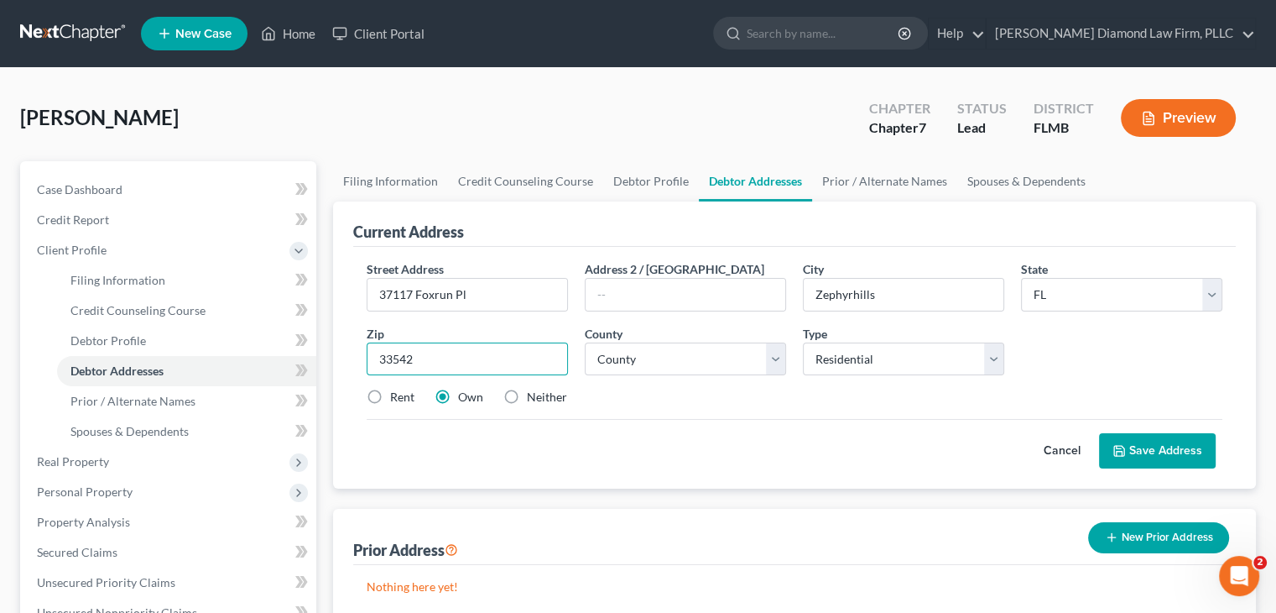
type input "33542"
click at [654, 363] on select "County Alachua County Baker County Bay County Bradford County Brevard County Br…" at bounding box center [685, 359] width 201 height 34
select select "50"
click at [585, 342] on select "County Alachua County Baker County Bay County Bradford County Brevard County Br…" at bounding box center [685, 359] width 201 height 34
click at [1181, 450] on button "Save Address" at bounding box center [1157, 450] width 117 height 35
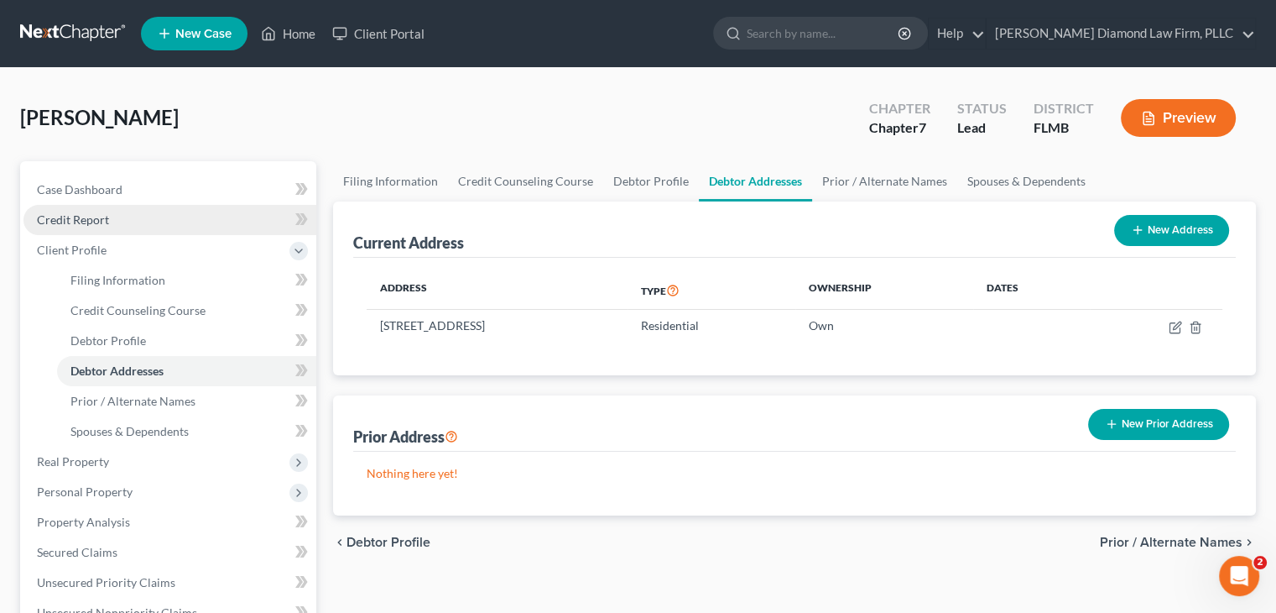
click at [80, 206] on link "Credit Report" at bounding box center [169, 220] width 293 height 30
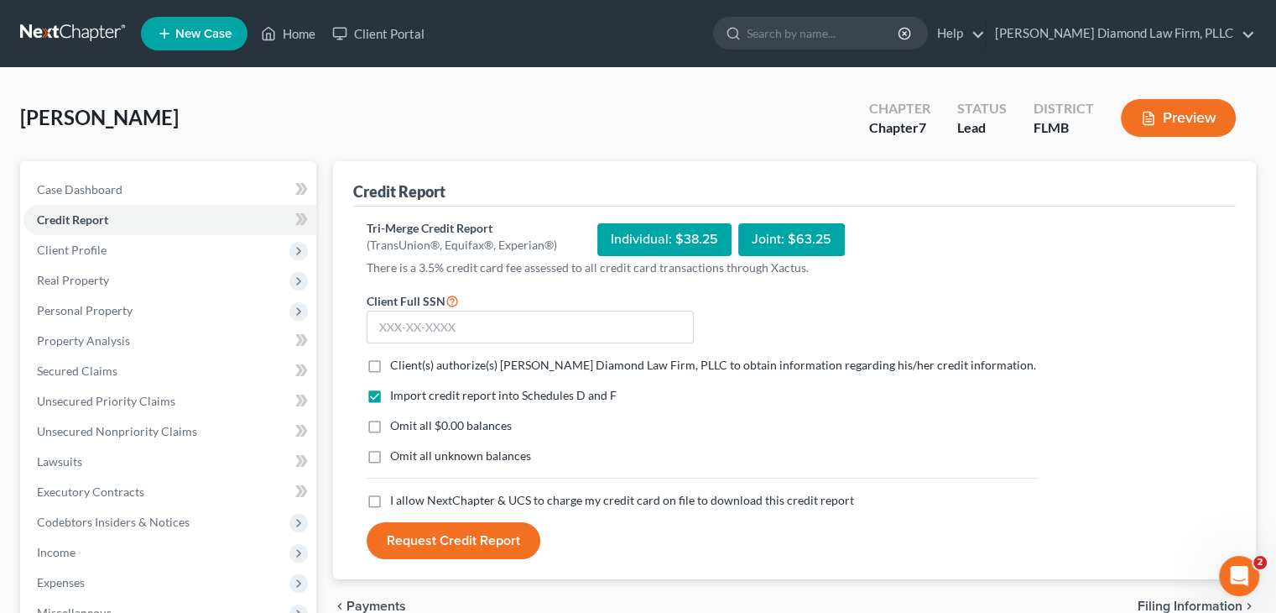
click at [390, 362] on label "Client(s) authorize(s) Ziegler Diamond Law Firm, PLLC to obtain information reg…" at bounding box center [713, 365] width 646 height 17
click at [397, 362] on input "Client(s) authorize(s) Ziegler Diamond Law Firm, PLLC to obtain information reg…" at bounding box center [402, 362] width 11 height 11
checkbox input "true"
click at [390, 502] on label "I allow NextChapter & UCS to charge my credit card on file to download this cre…" at bounding box center [622, 500] width 464 height 17
click at [397, 502] on input "I allow NextChapter & UCS to charge my credit card on file to download this cre…" at bounding box center [402, 497] width 11 height 11
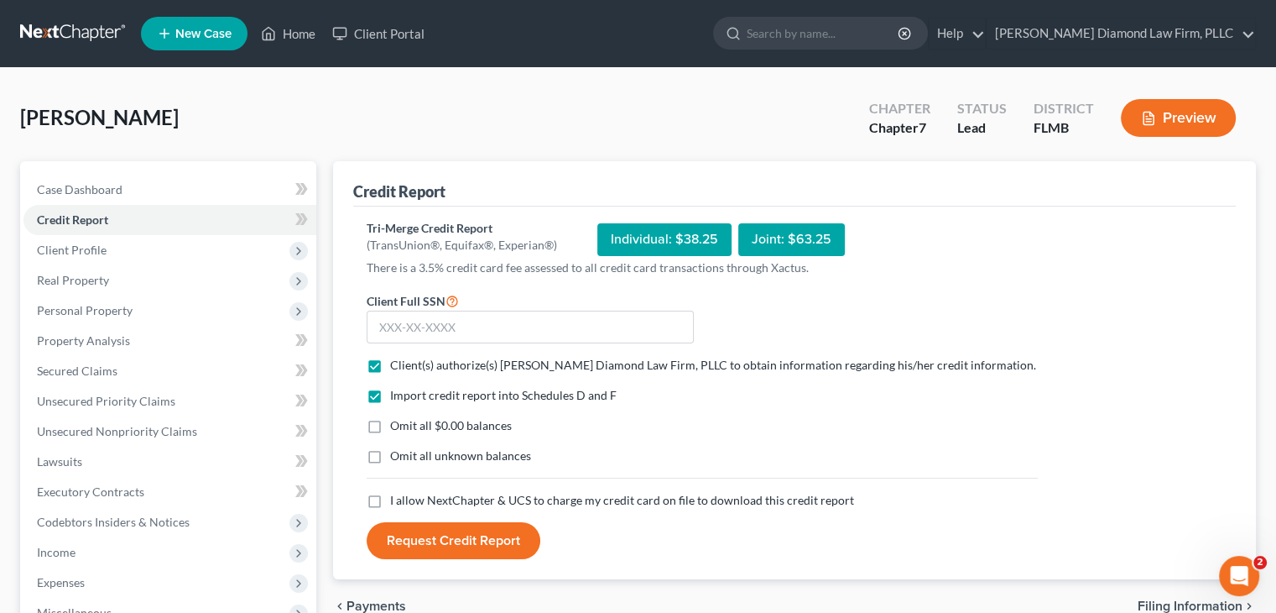
checkbox input "true"
click at [451, 321] on input "text" at bounding box center [530, 327] width 327 height 34
type input "223-29-2754"
click at [462, 542] on button "Request Credit Report" at bounding box center [454, 540] width 174 height 37
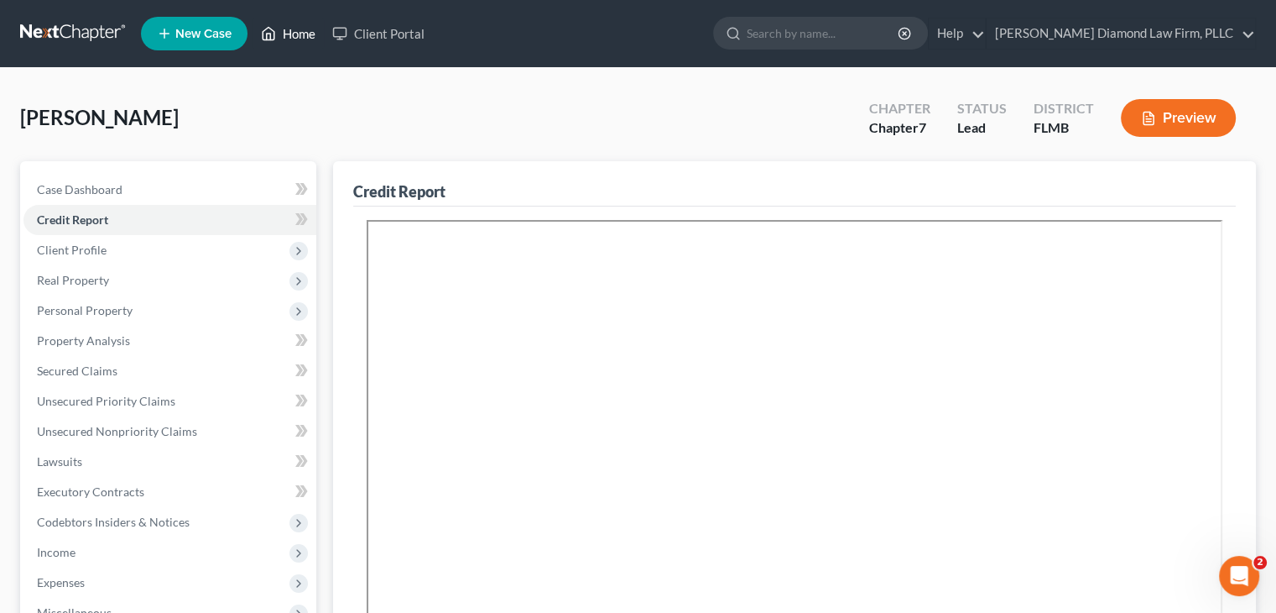
drag, startPoint x: 290, startPoint y: 39, endPoint x: 332, endPoint y: 11, distance: 50.7
click at [290, 39] on link "Home" at bounding box center [288, 33] width 71 height 30
